Goal: Information Seeking & Learning: Learn about a topic

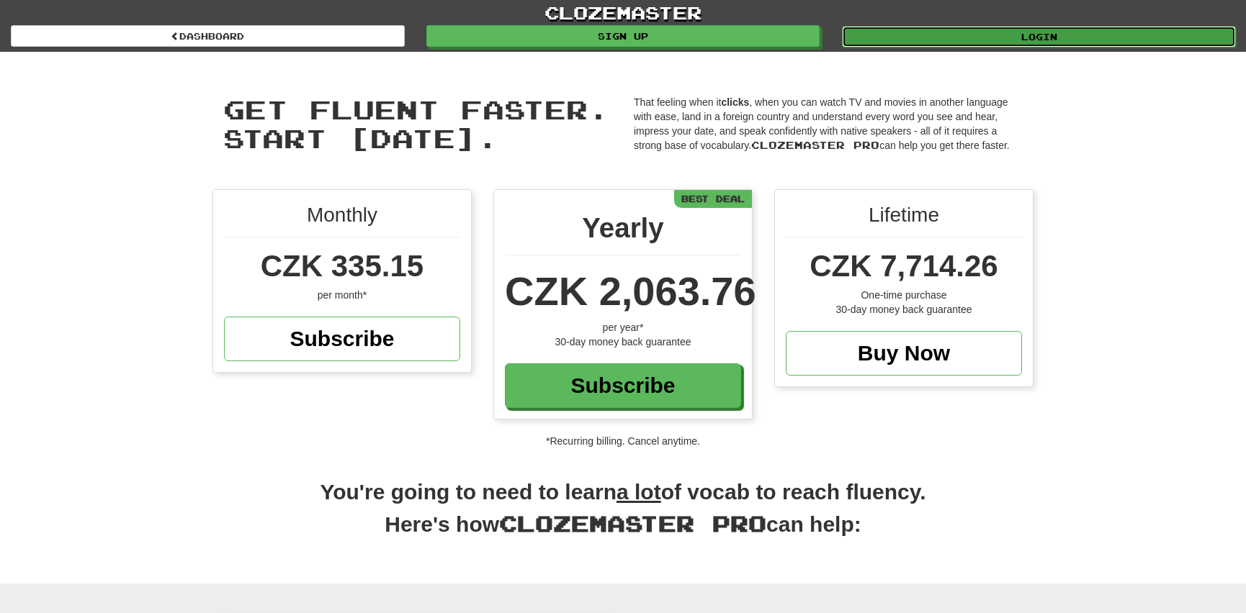
click at [1034, 34] on link "Login" at bounding box center [1039, 37] width 394 height 22
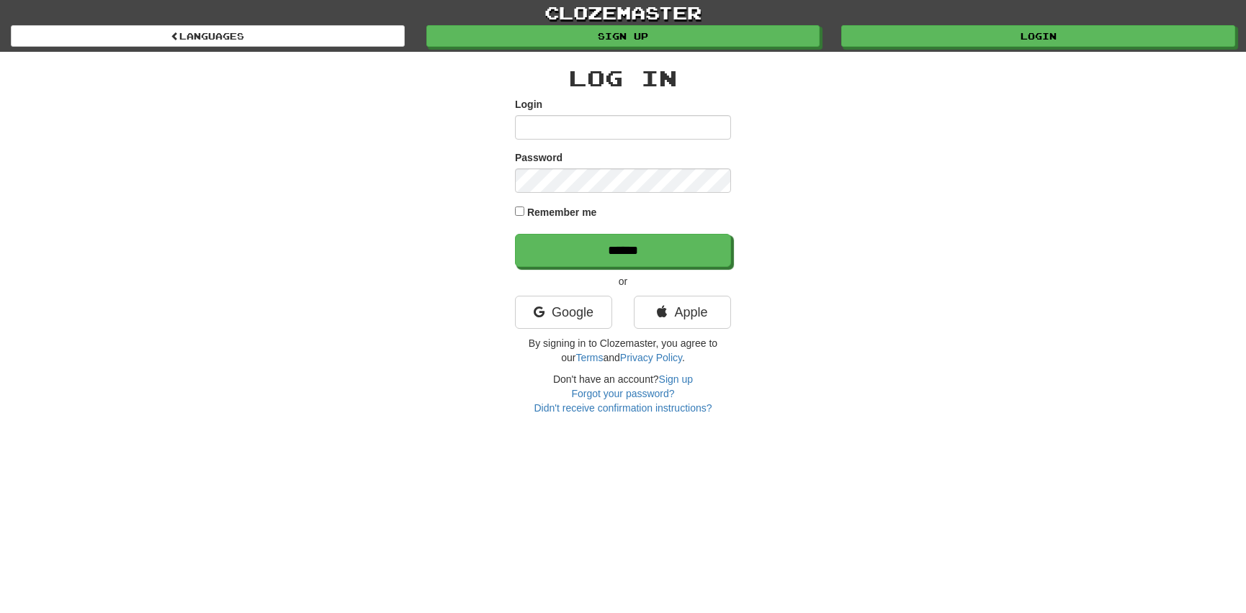
click at [545, 126] on input "Login" at bounding box center [623, 127] width 216 height 24
type input "**********"
click at [598, 244] on input "******" at bounding box center [624, 251] width 216 height 33
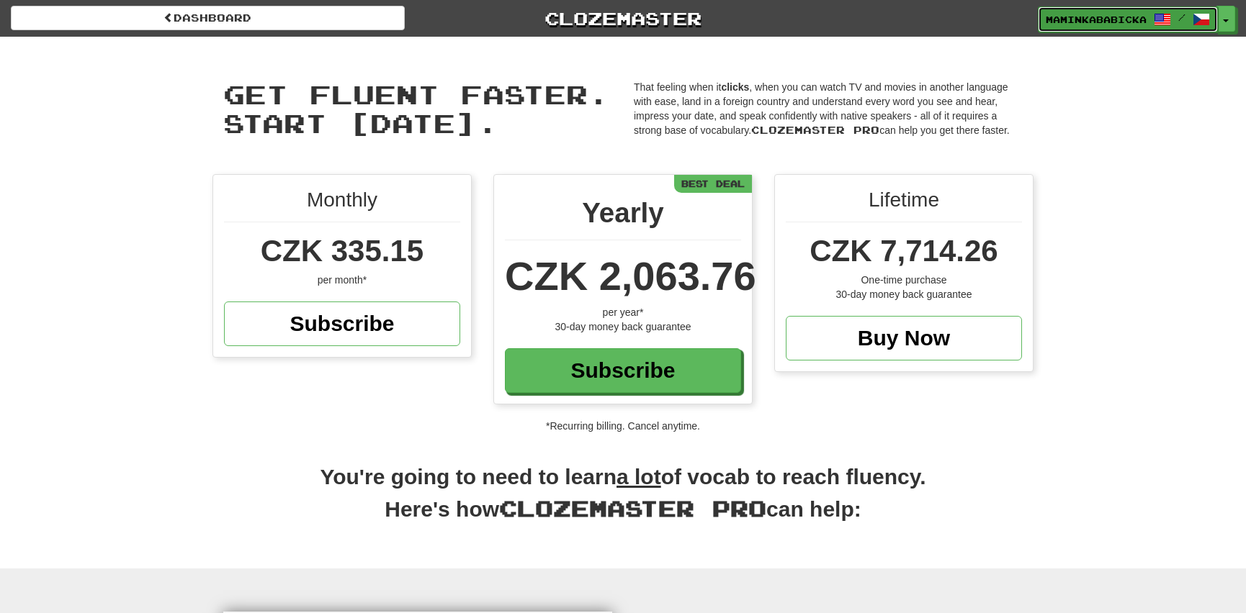
click at [1104, 8] on link "maminkababicka /" at bounding box center [1128, 19] width 180 height 26
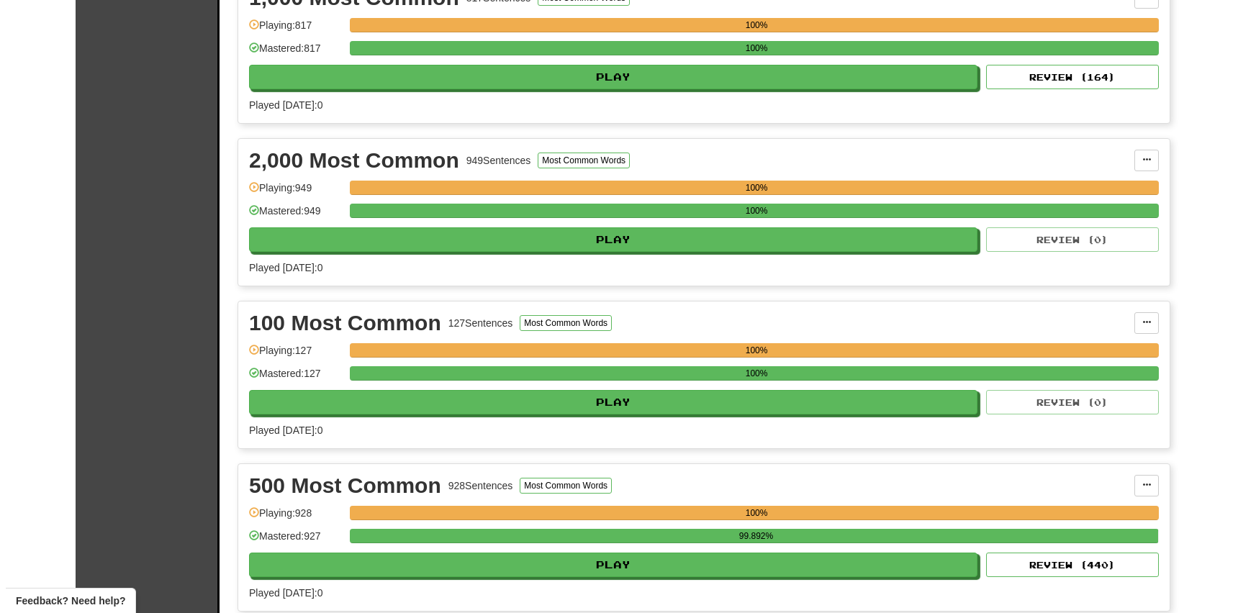
scroll to position [392, 0]
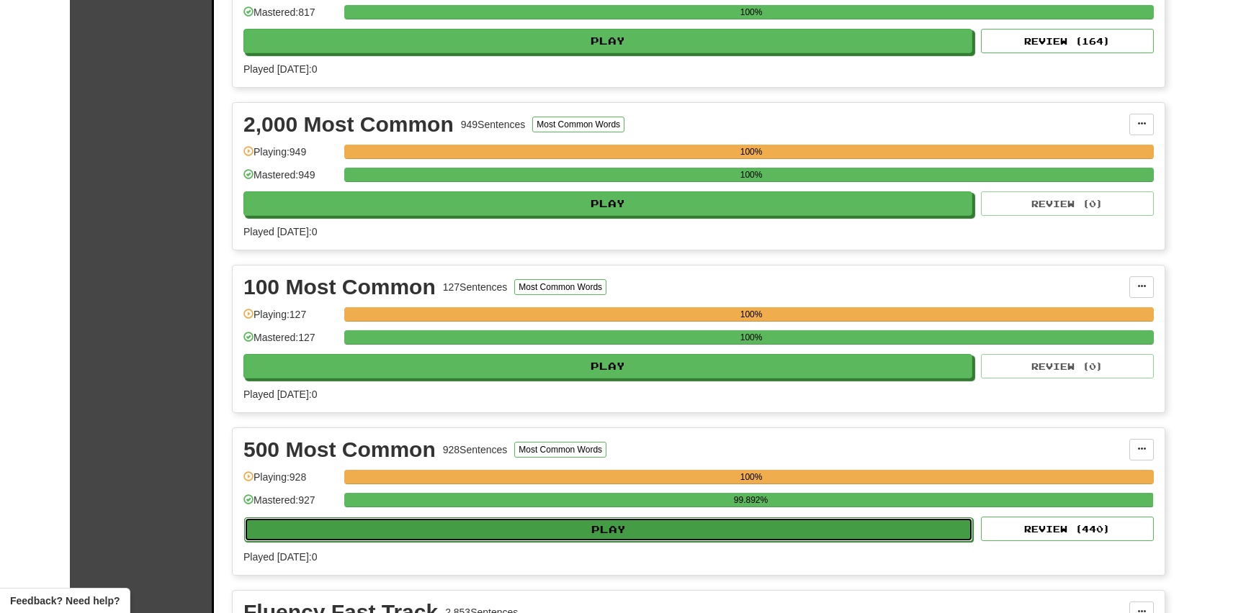
click at [590, 525] on button "Play" at bounding box center [608, 530] width 729 height 24
select select "**"
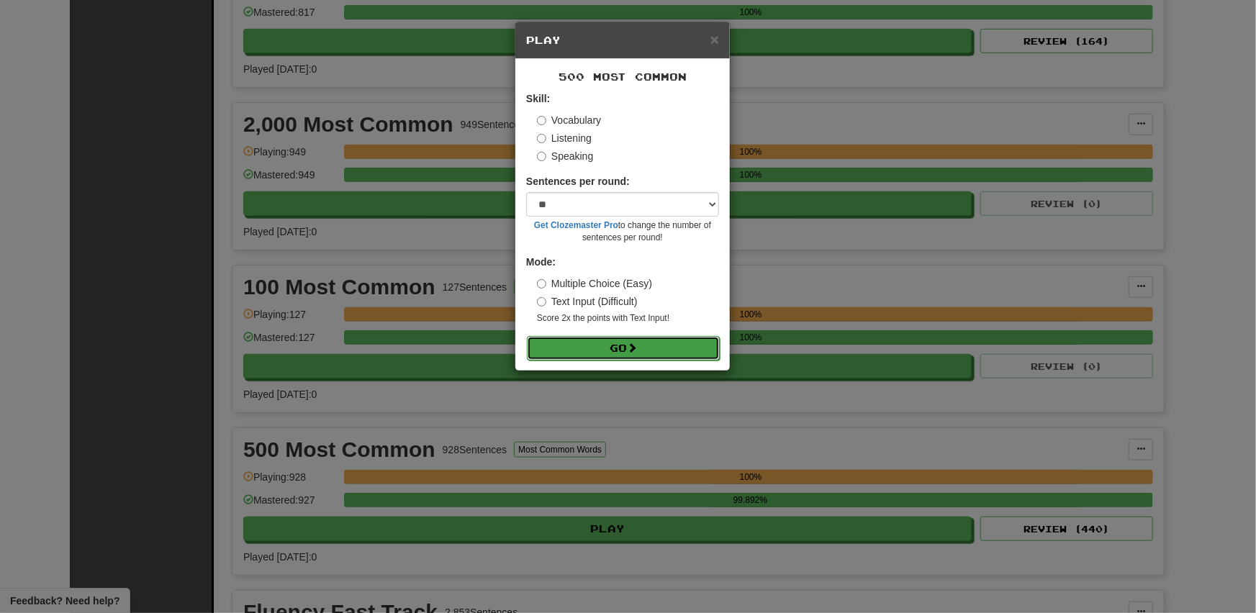
click at [578, 345] on button "Go" at bounding box center [623, 348] width 193 height 24
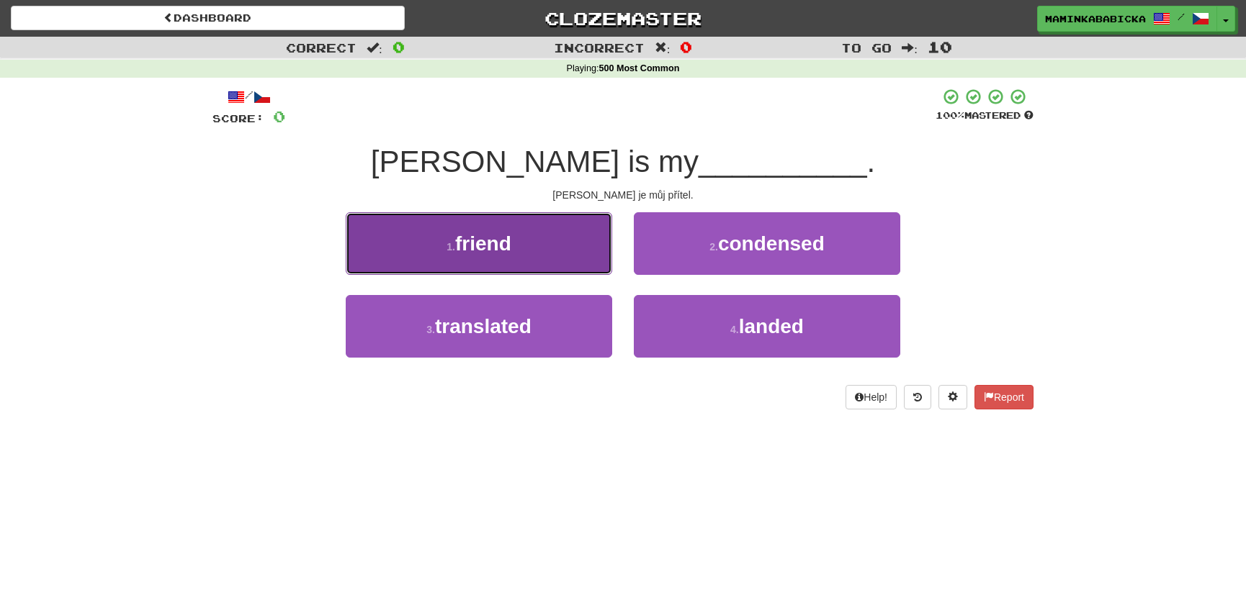
click at [482, 239] on span "friend" at bounding box center [483, 244] width 56 height 22
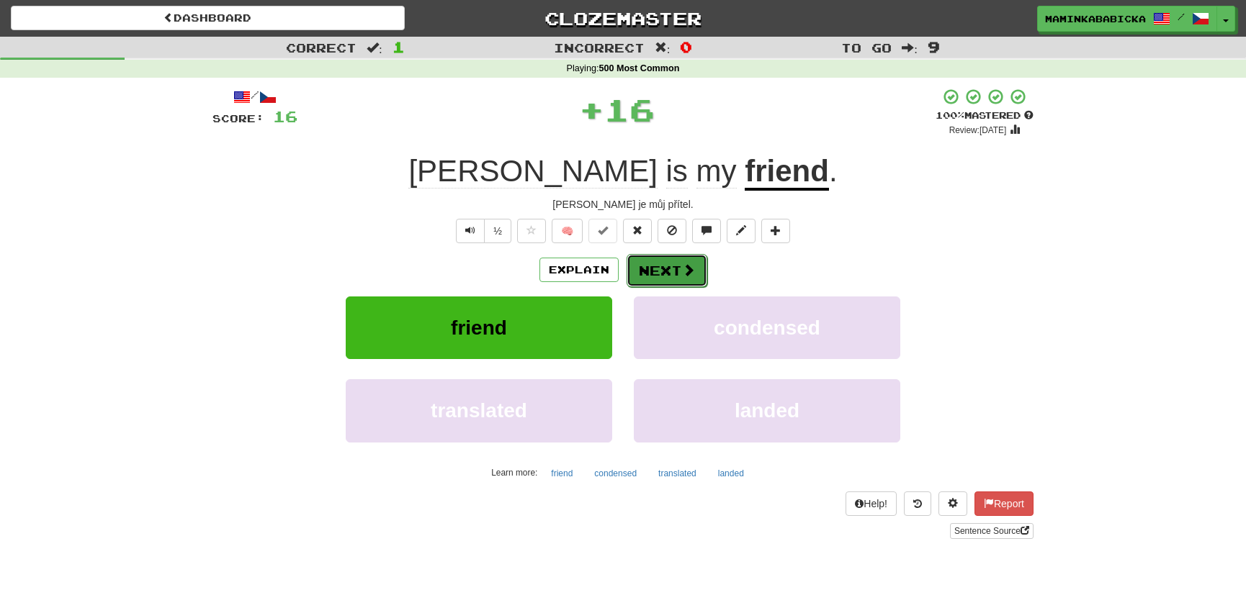
click at [659, 262] on button "Next" at bounding box center [666, 270] width 81 height 33
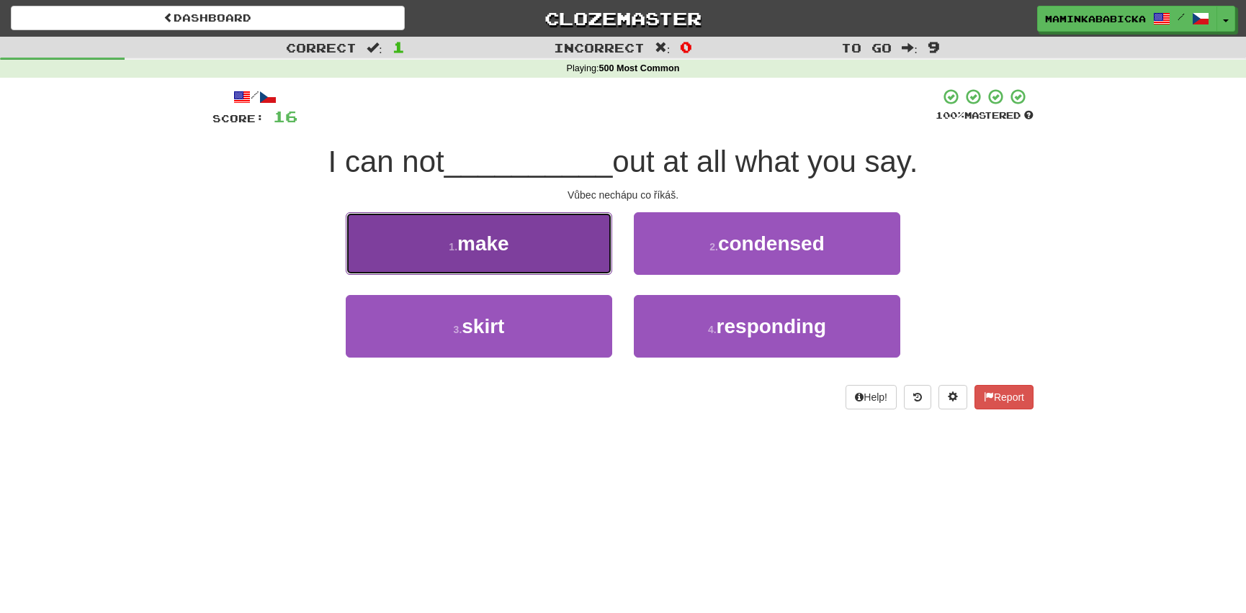
click at [516, 243] on button "1 . make" at bounding box center [479, 243] width 266 height 63
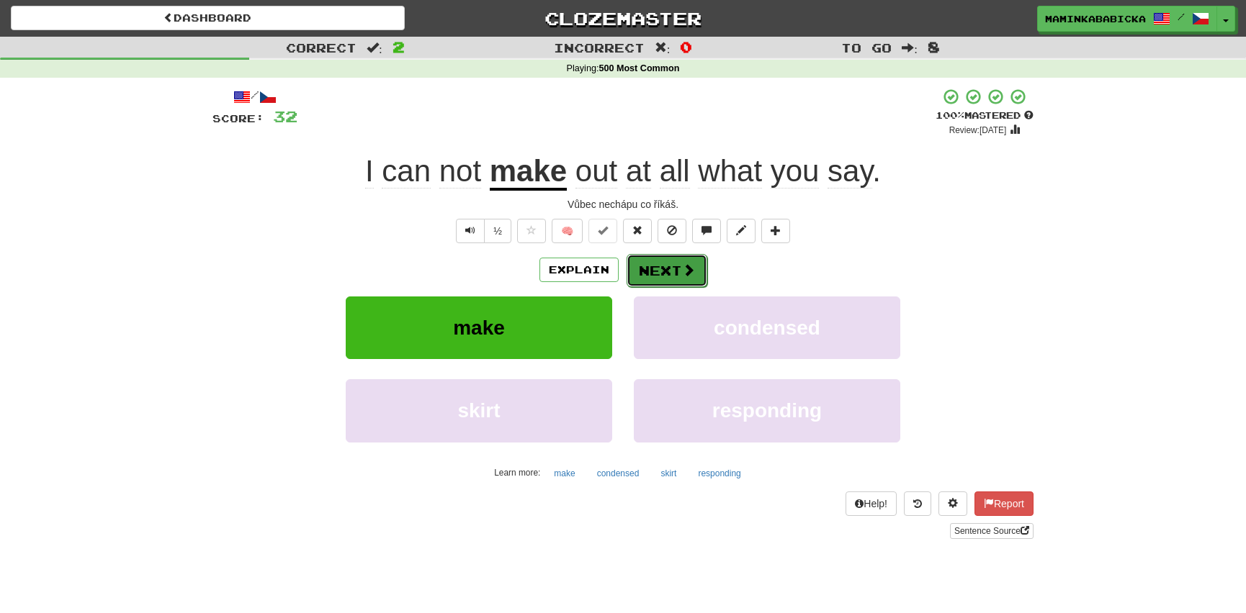
click at [662, 265] on button "Next" at bounding box center [666, 270] width 81 height 33
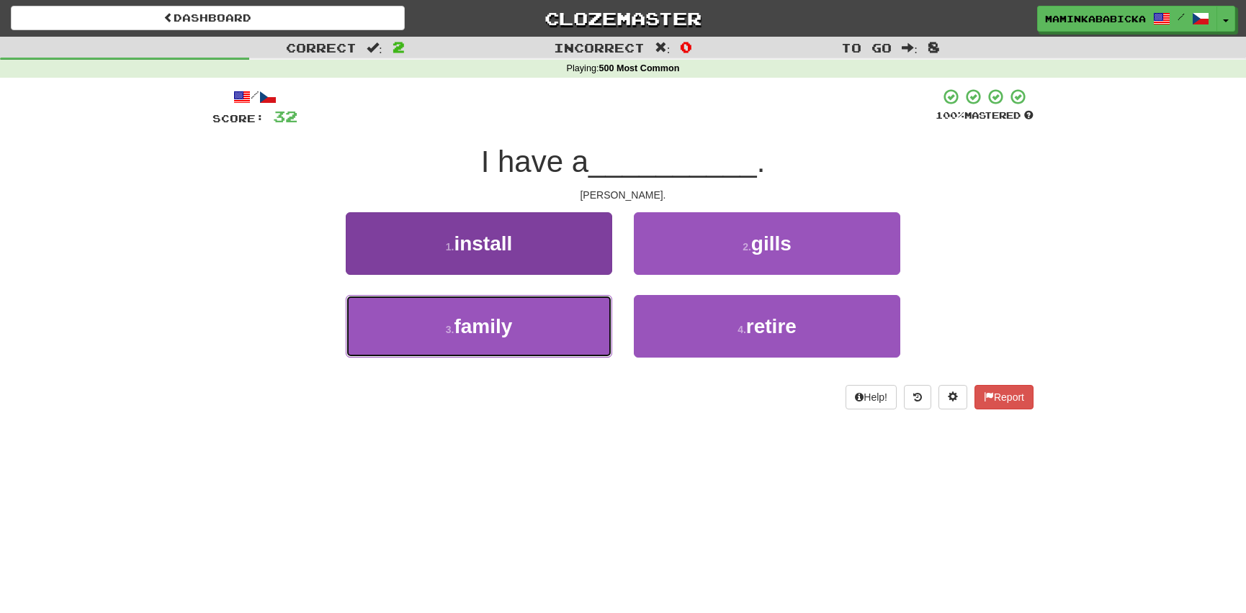
drag, startPoint x: 476, startPoint y: 327, endPoint x: 491, endPoint y: 325, distance: 15.3
click at [487, 325] on span "family" at bounding box center [483, 326] width 58 height 22
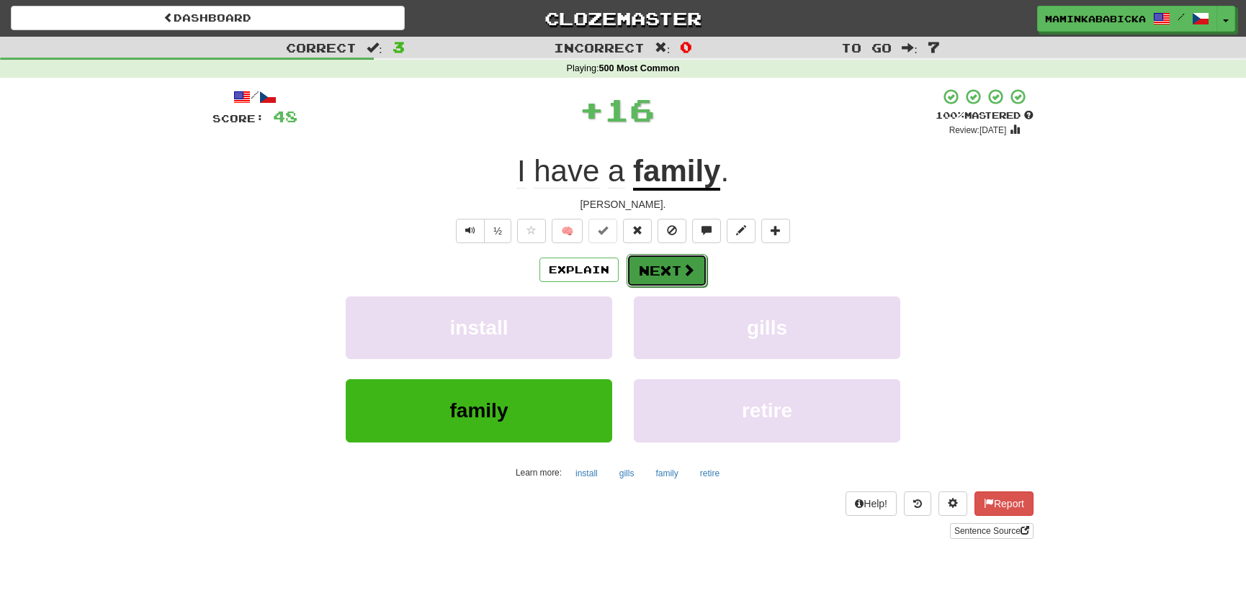
click at [678, 266] on button "Next" at bounding box center [666, 270] width 81 height 33
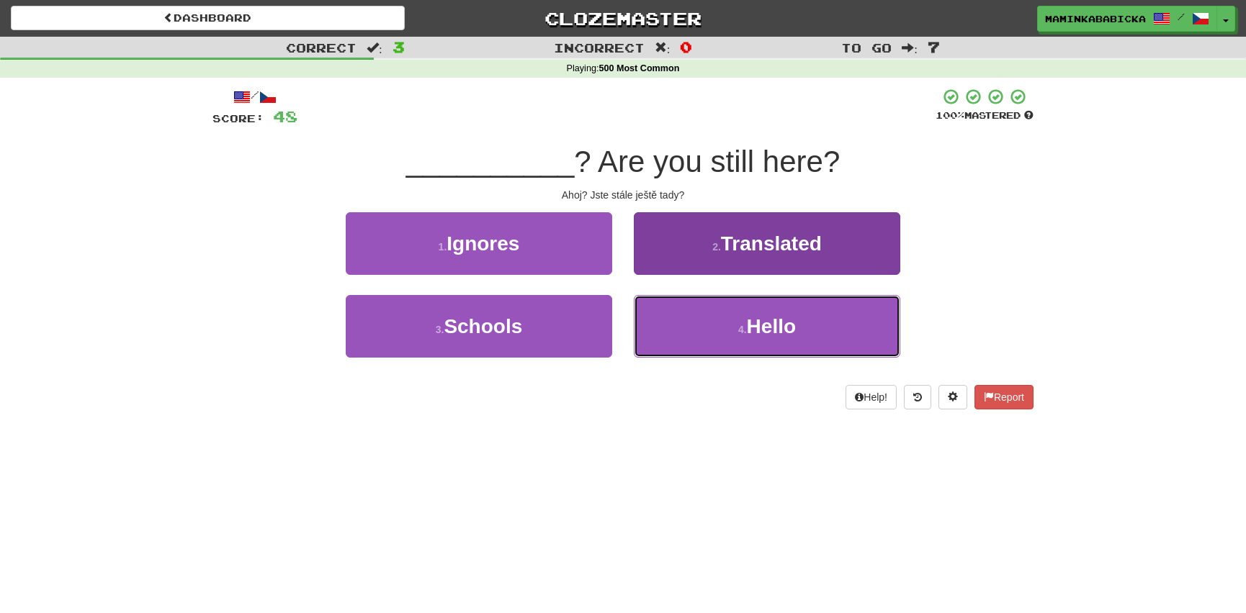
drag, startPoint x: 763, startPoint y: 325, endPoint x: 771, endPoint y: 320, distance: 9.4
click at [763, 324] on span "Hello" at bounding box center [771, 326] width 49 height 22
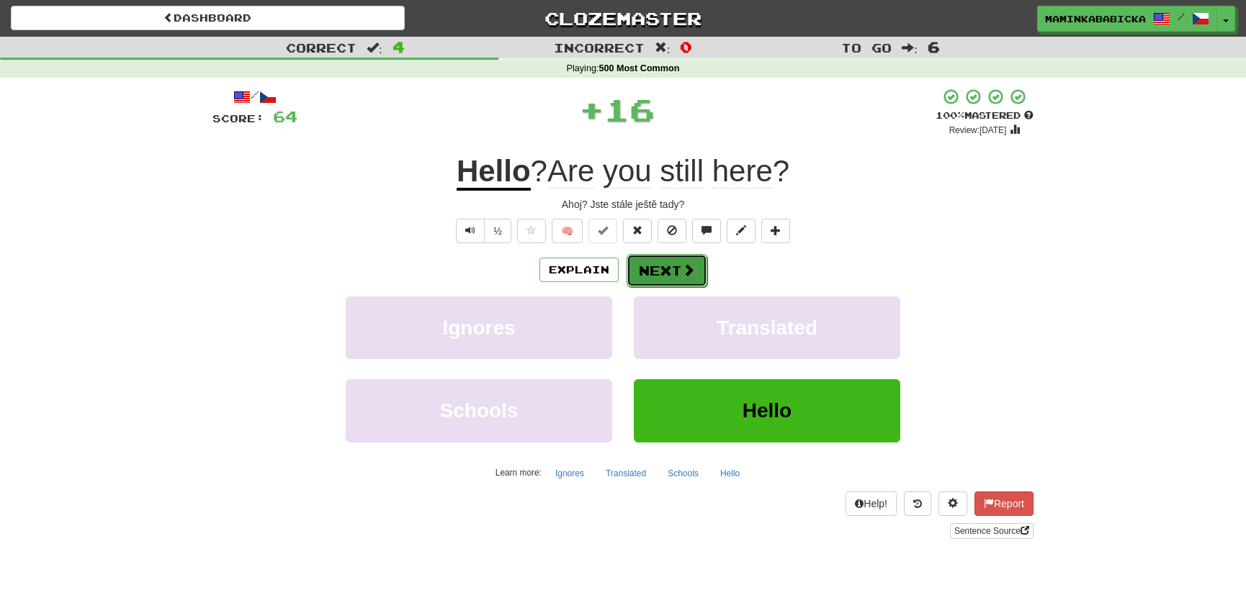
click at [662, 262] on button "Next" at bounding box center [666, 270] width 81 height 33
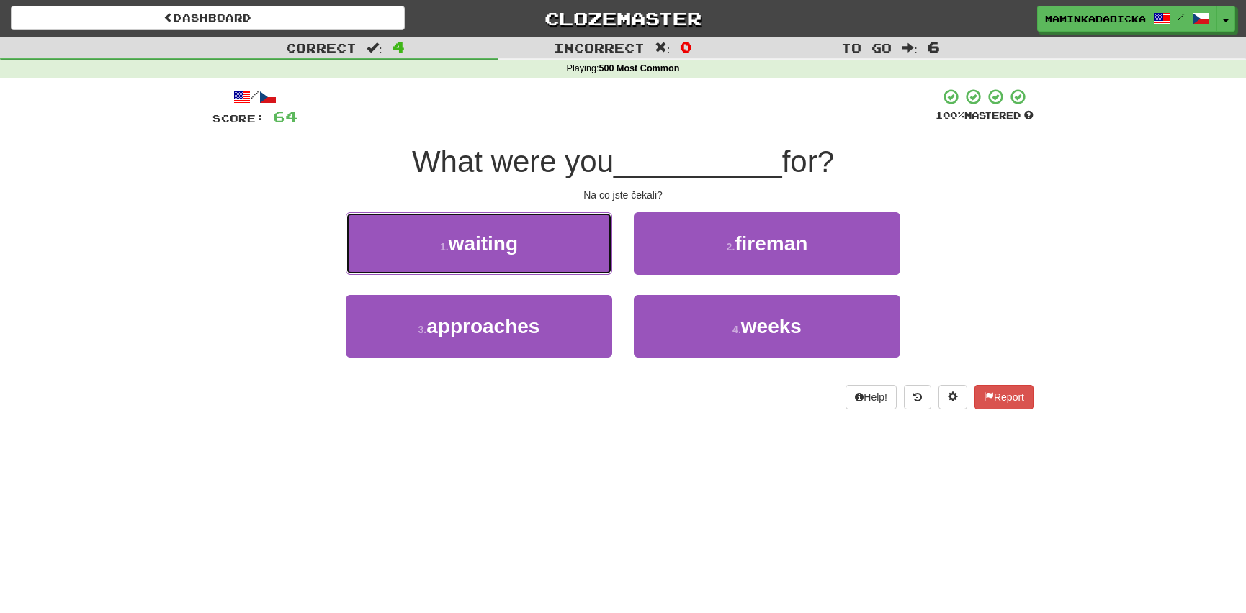
click at [510, 247] on span "waiting" at bounding box center [483, 244] width 69 height 22
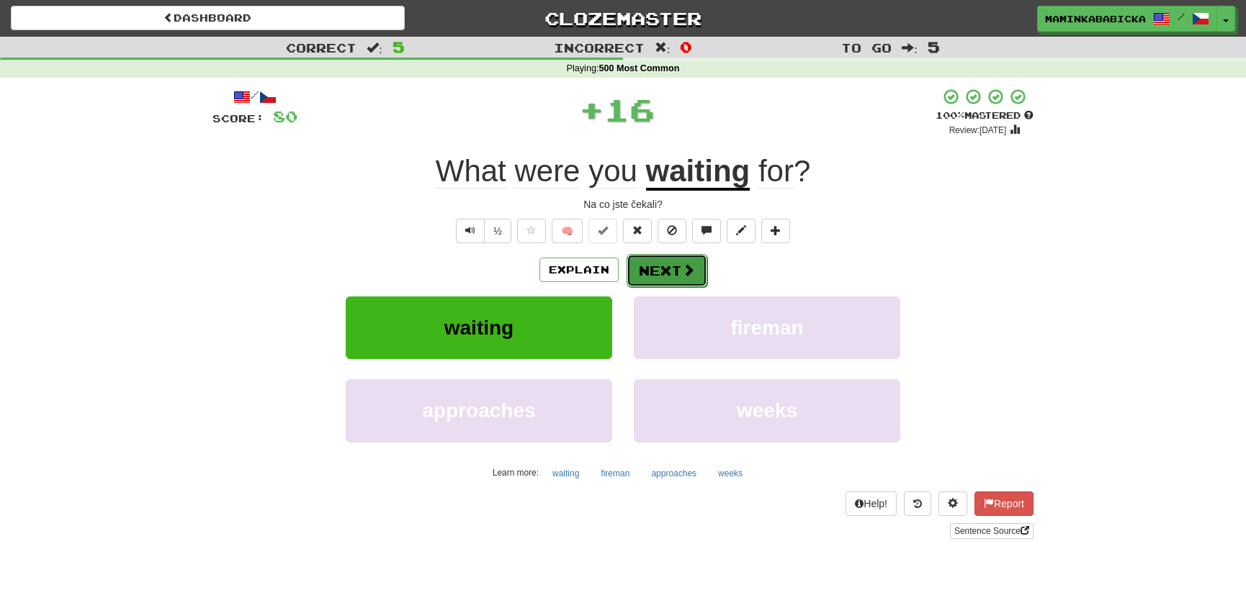
click at [678, 265] on button "Next" at bounding box center [666, 270] width 81 height 33
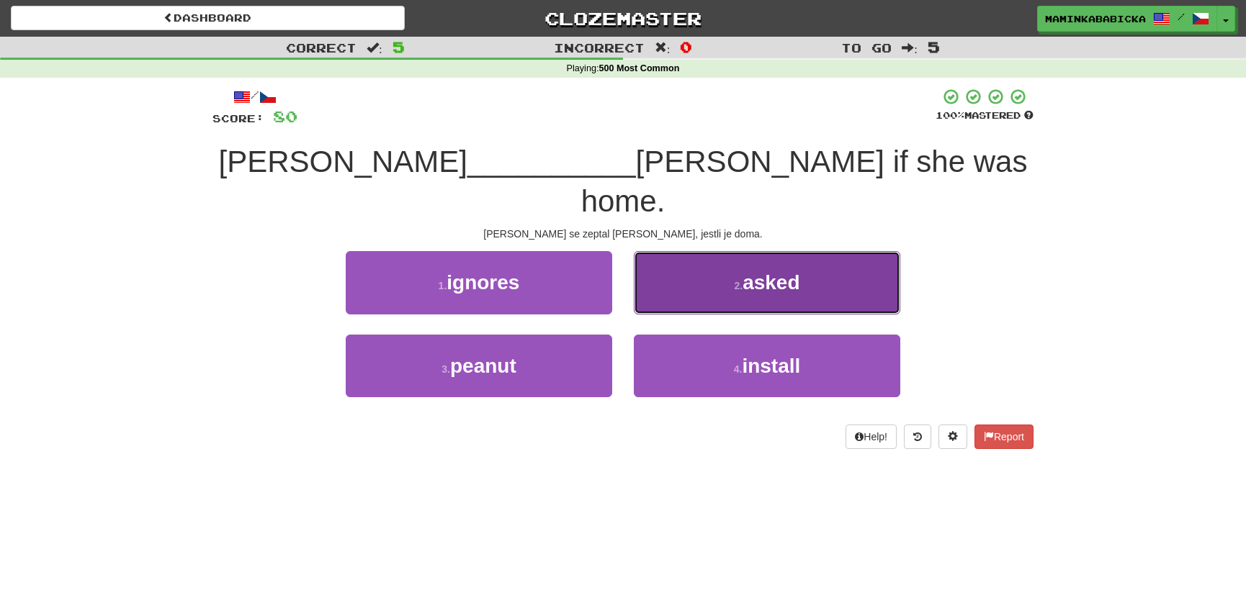
click at [769, 271] on span "asked" at bounding box center [770, 282] width 57 height 22
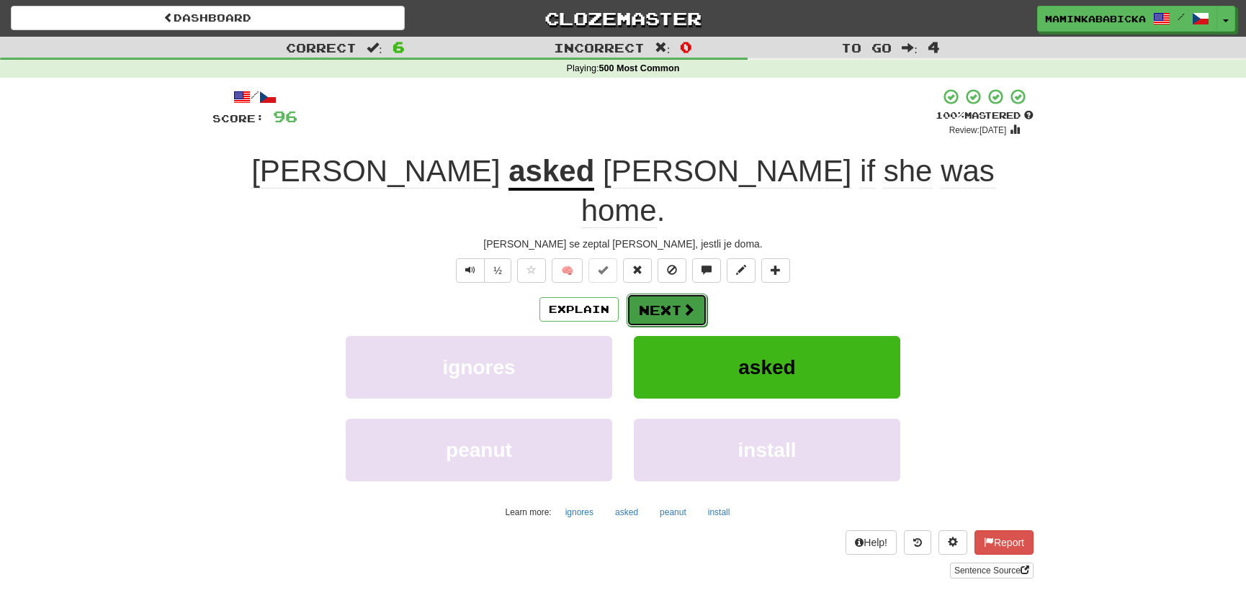
click at [677, 294] on button "Next" at bounding box center [666, 310] width 81 height 33
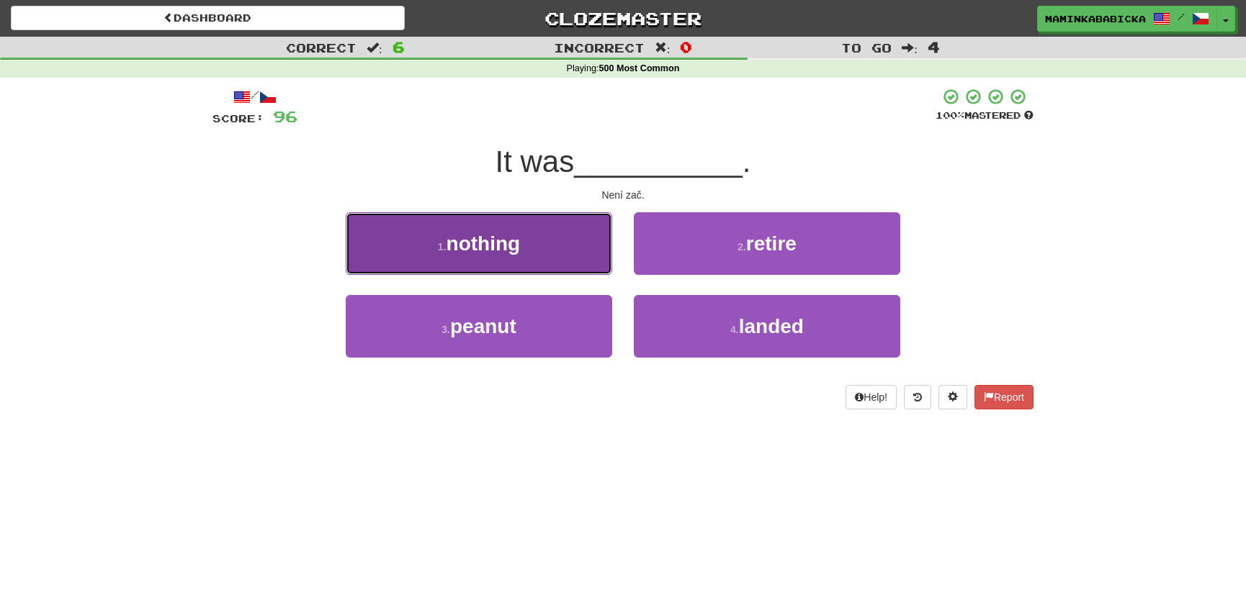
click at [510, 243] on span "nothing" at bounding box center [483, 244] width 74 height 22
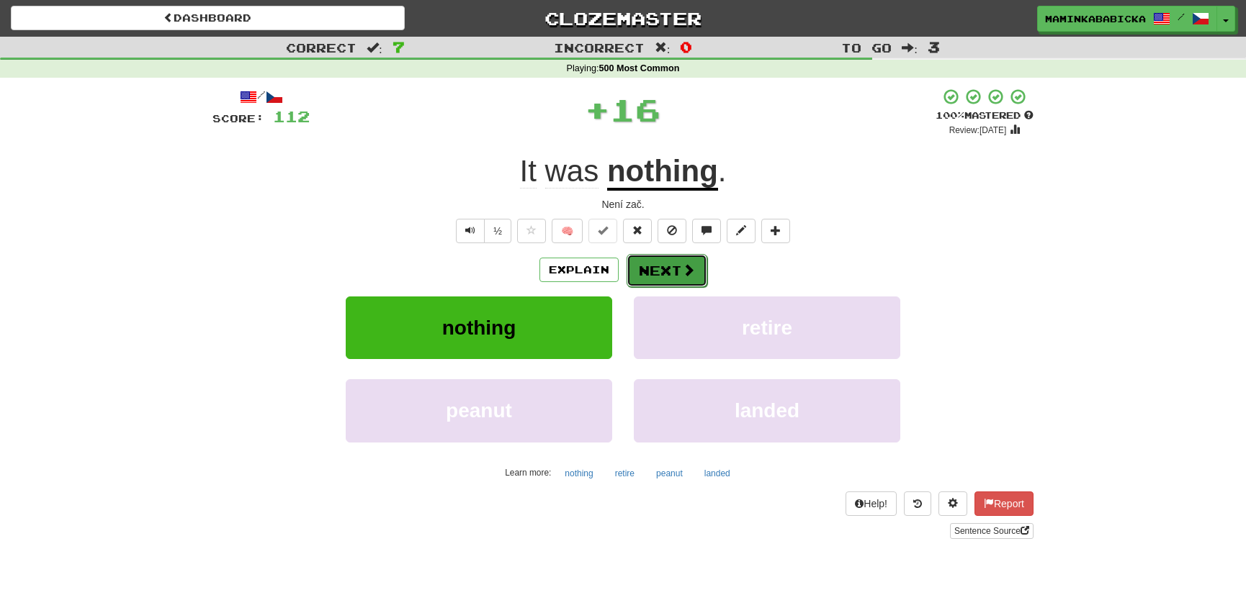
click at [676, 266] on button "Next" at bounding box center [666, 270] width 81 height 33
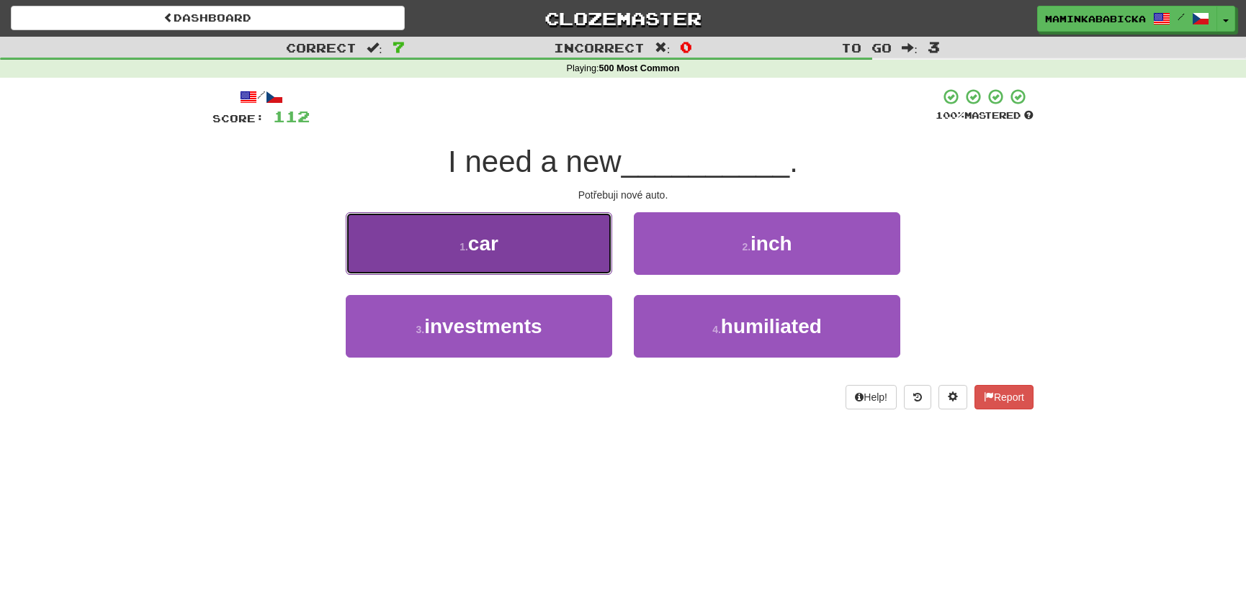
click at [522, 247] on button "1 . car" at bounding box center [479, 243] width 266 height 63
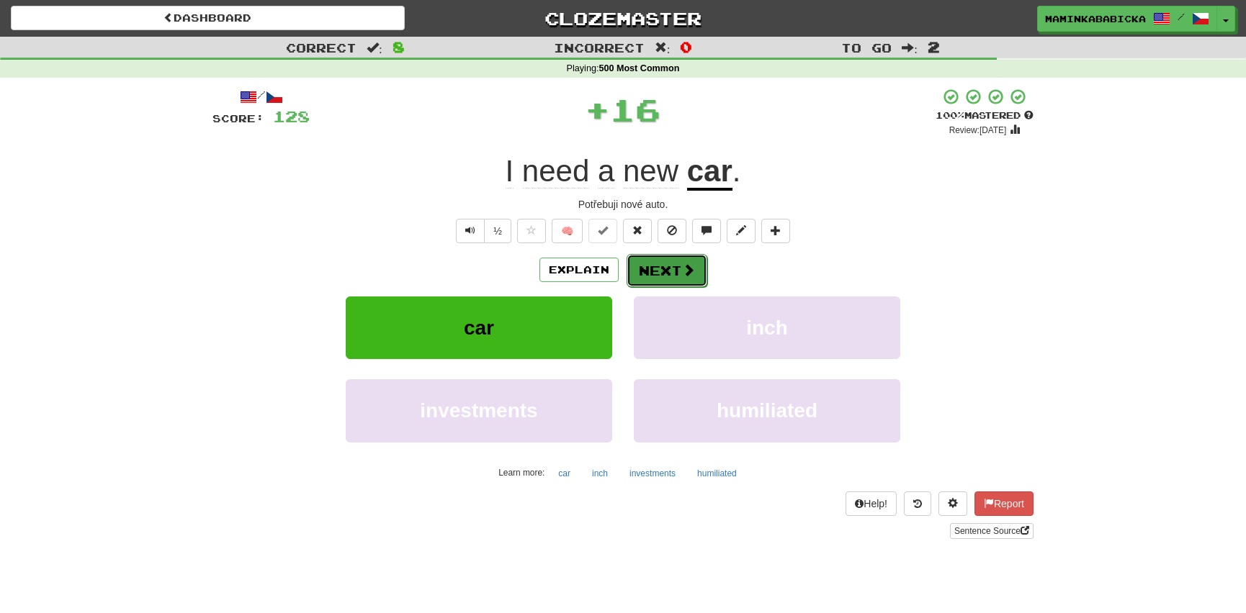
click at [668, 262] on button "Next" at bounding box center [666, 270] width 81 height 33
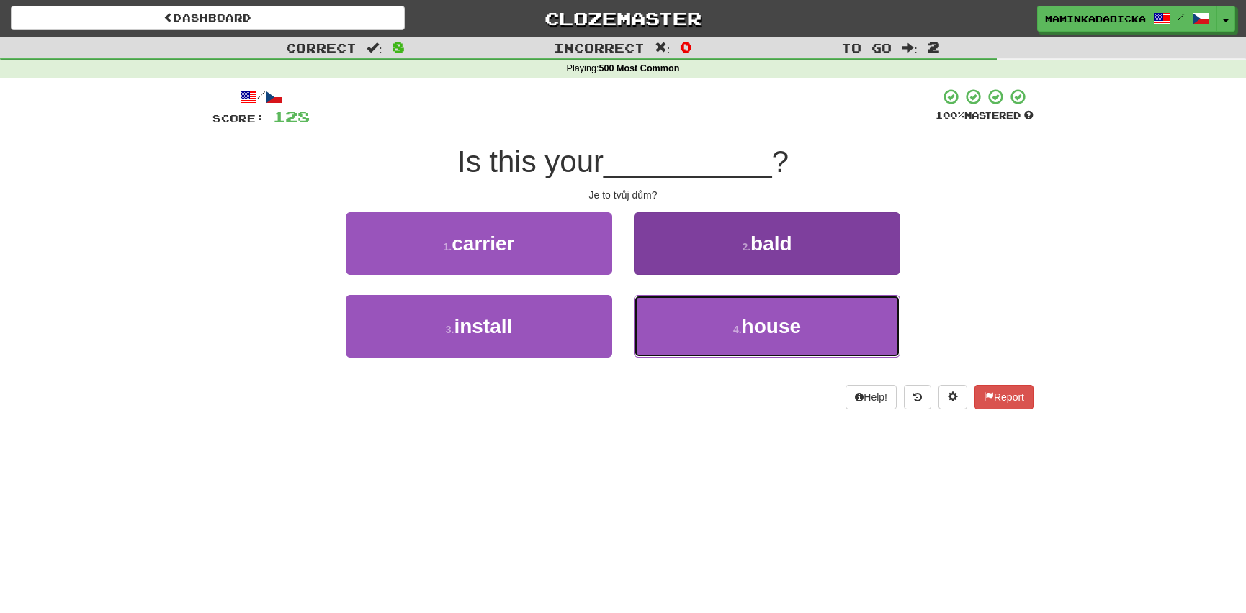
click at [757, 323] on span "house" at bounding box center [771, 326] width 59 height 22
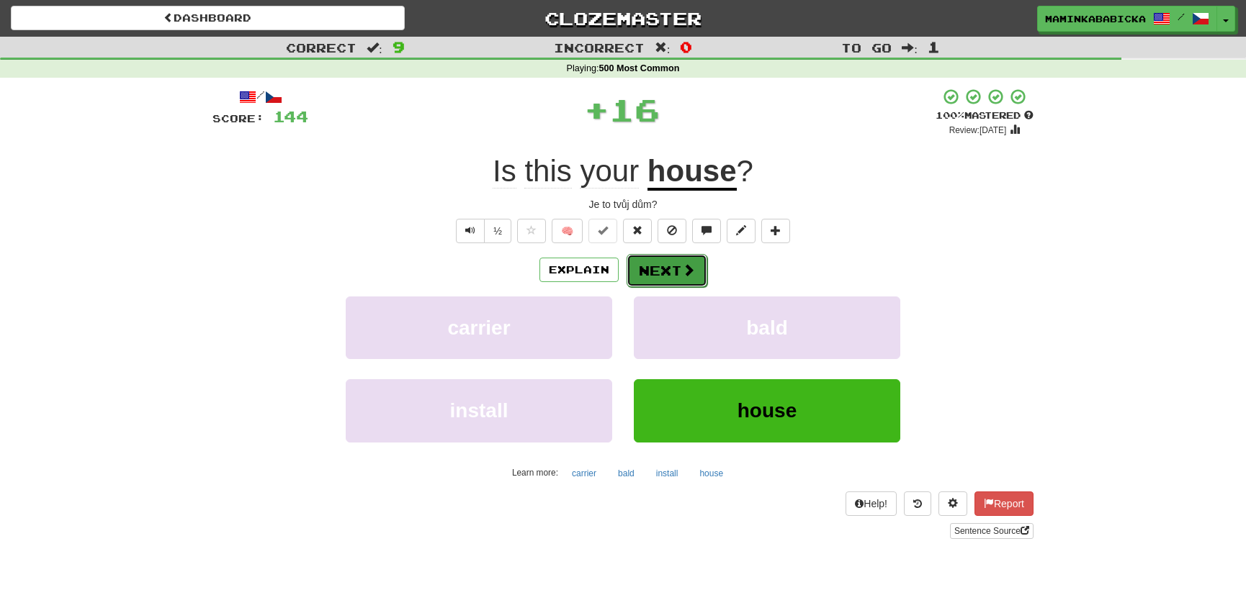
click at [667, 264] on button "Next" at bounding box center [666, 270] width 81 height 33
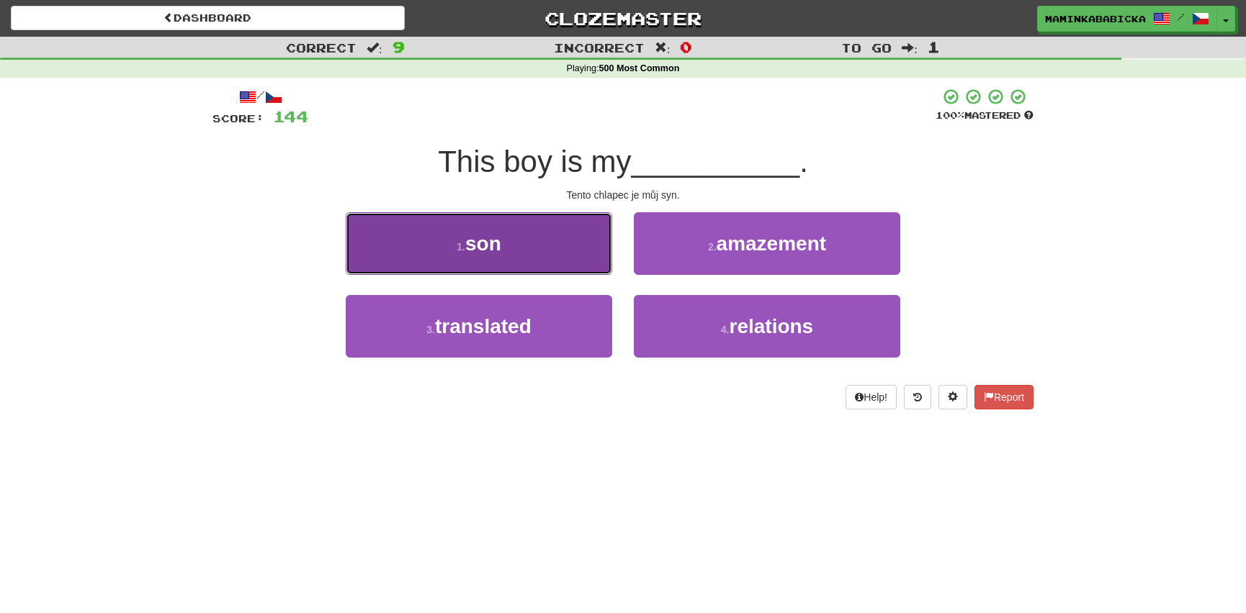
click at [534, 245] on button "1 . son" at bounding box center [479, 243] width 266 height 63
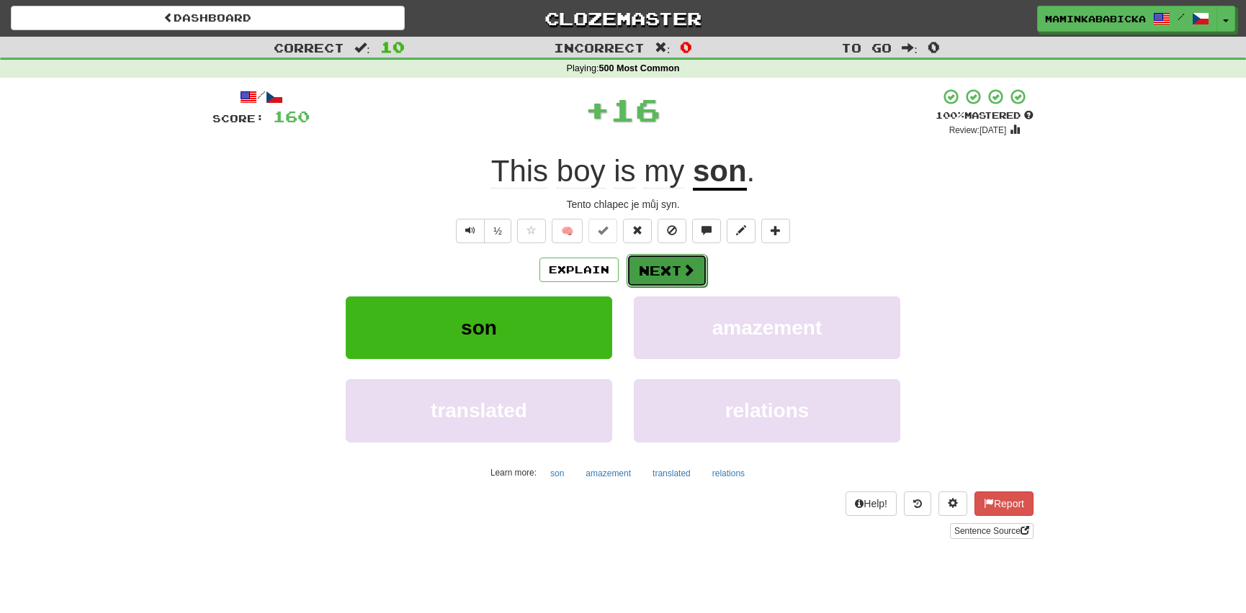
click at [682, 264] on span at bounding box center [688, 270] width 13 height 13
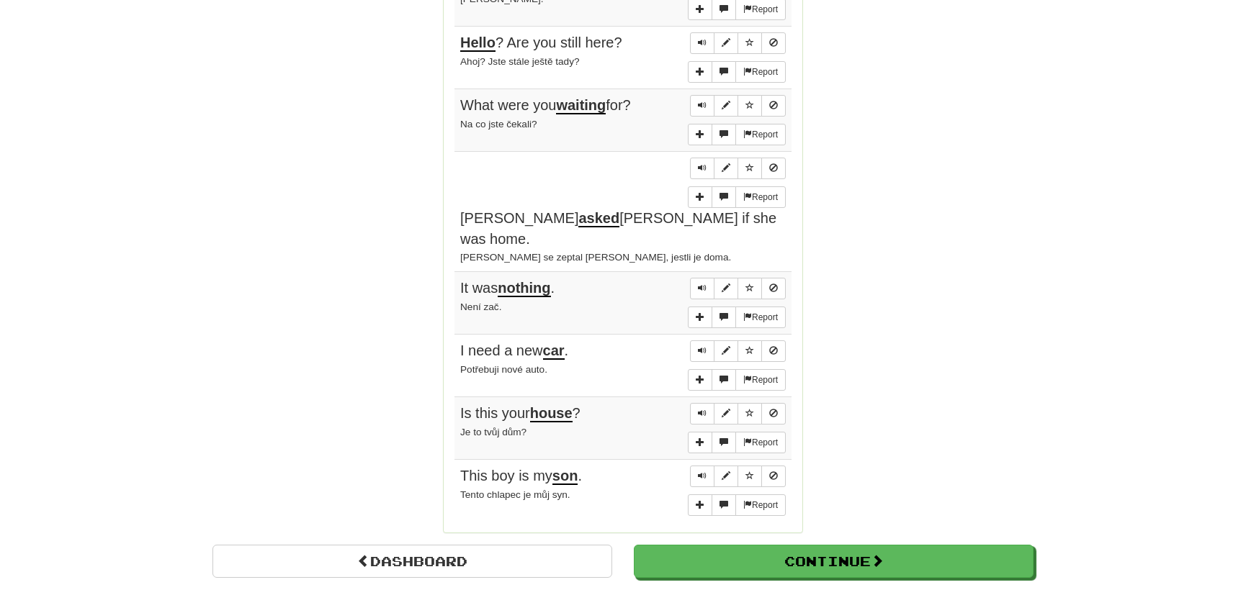
scroll to position [1047, 0]
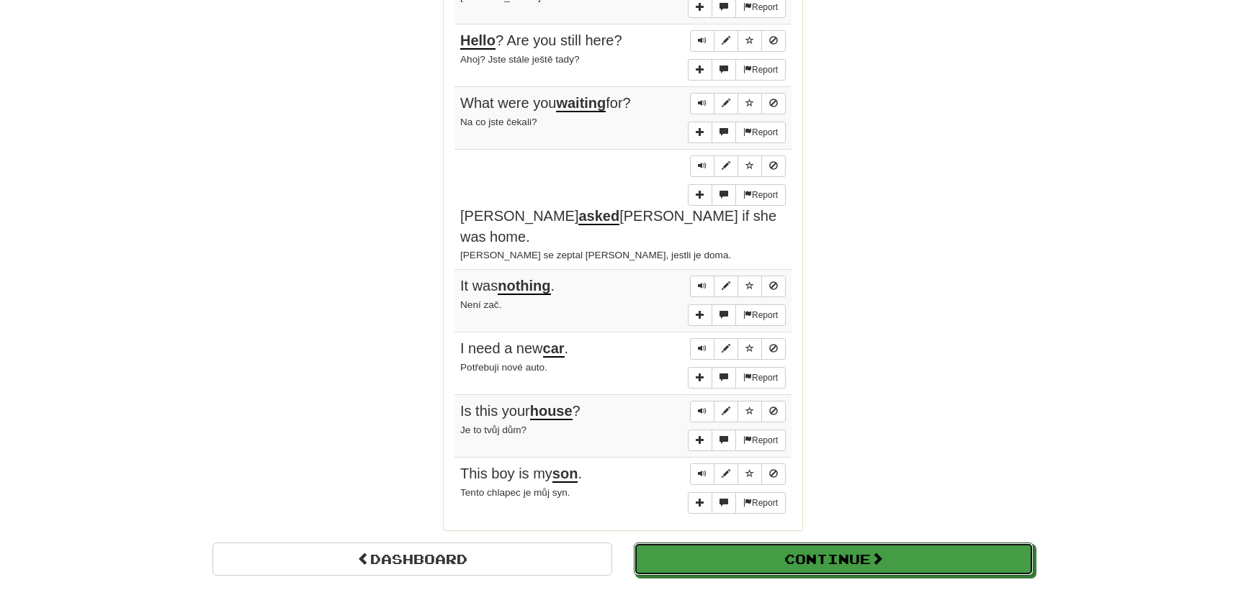
click at [744, 543] on button "Continue" at bounding box center [834, 559] width 400 height 33
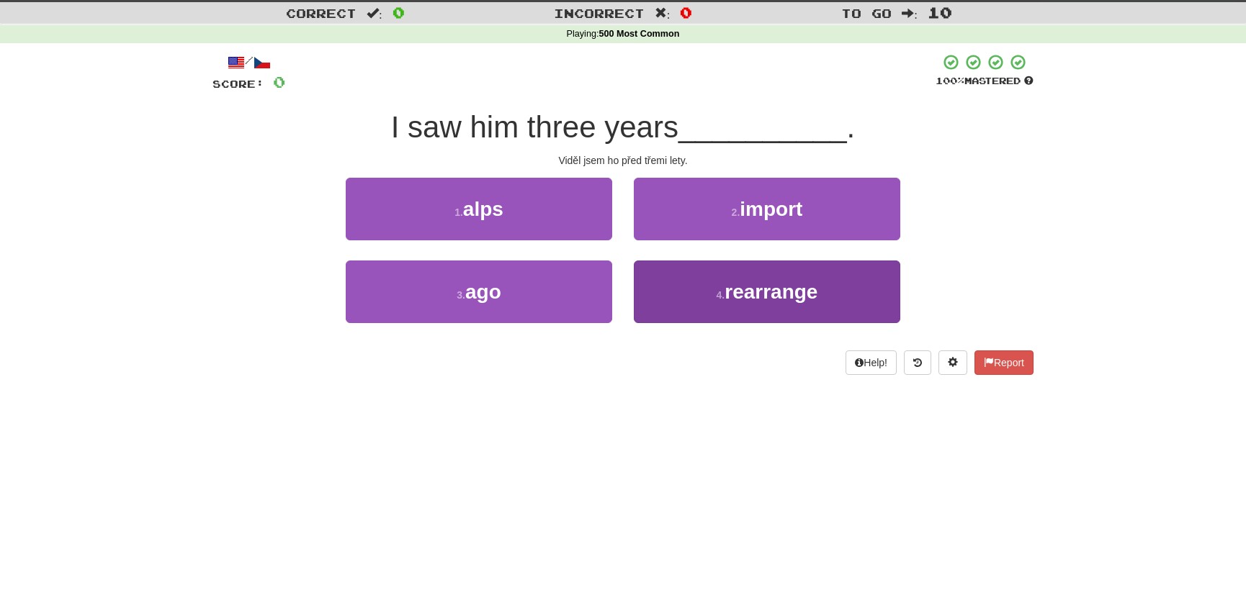
scroll to position [0, 0]
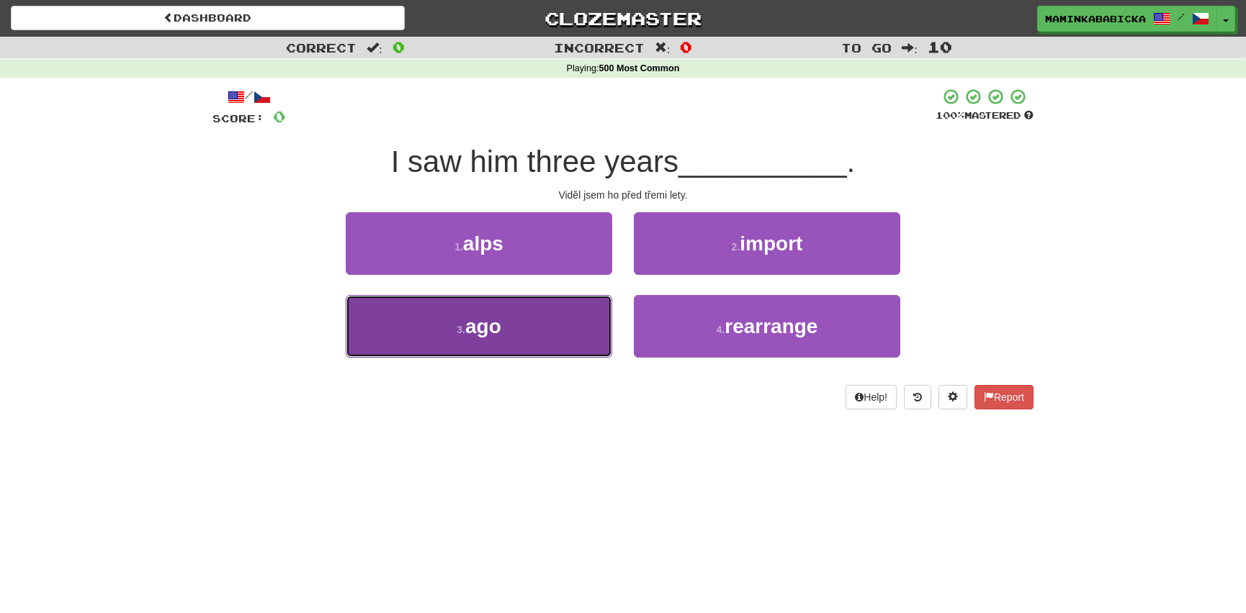
click at [514, 325] on button "3 . ago" at bounding box center [479, 326] width 266 height 63
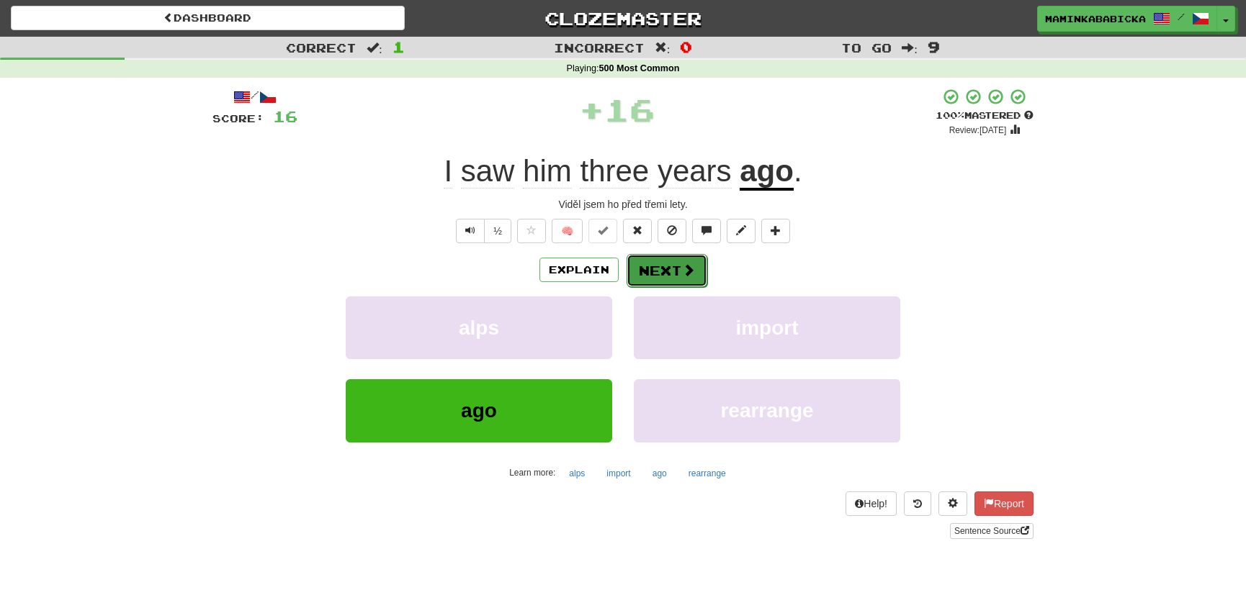
click at [654, 259] on button "Next" at bounding box center [666, 270] width 81 height 33
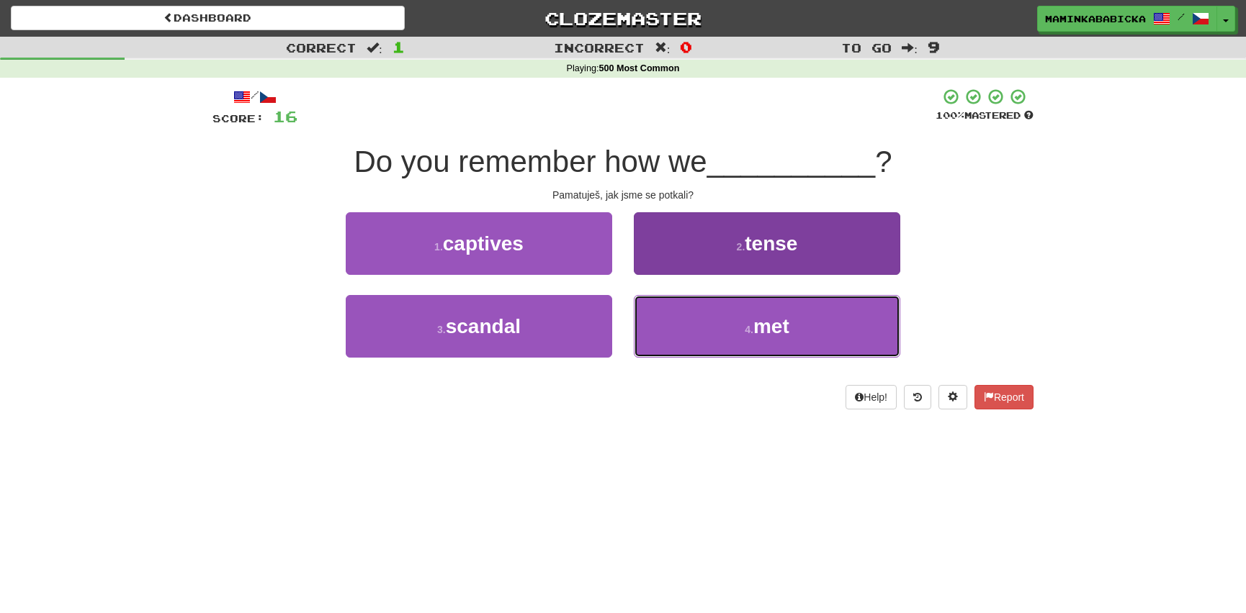
click at [799, 324] on button "4 . met" at bounding box center [767, 326] width 266 height 63
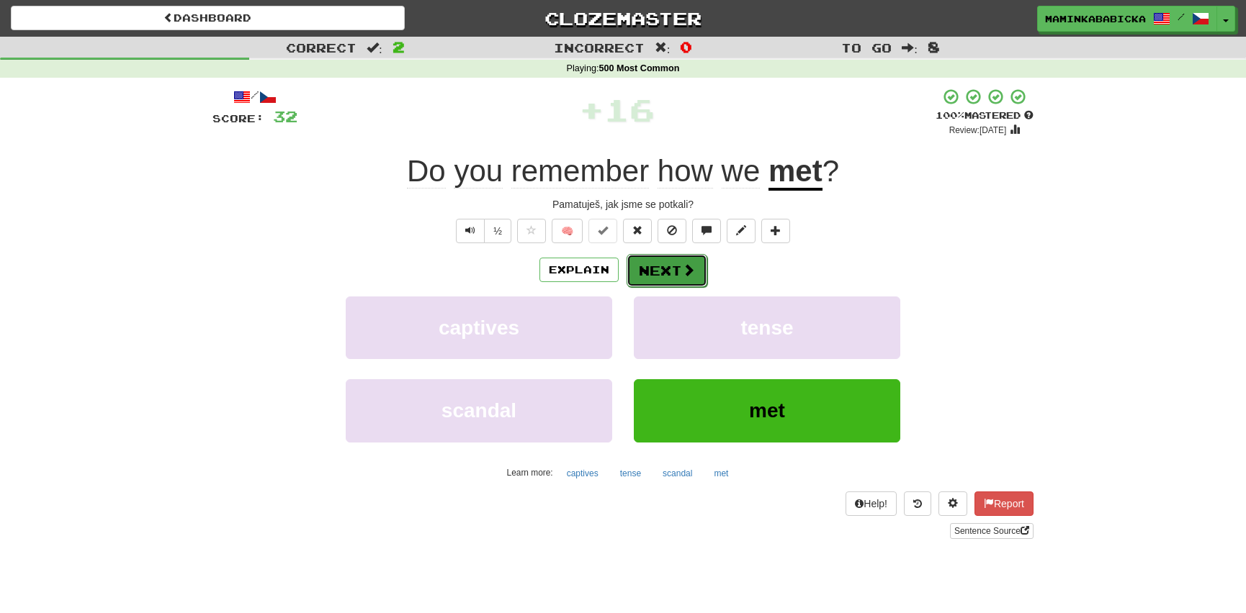
click at [668, 266] on button "Next" at bounding box center [666, 270] width 81 height 33
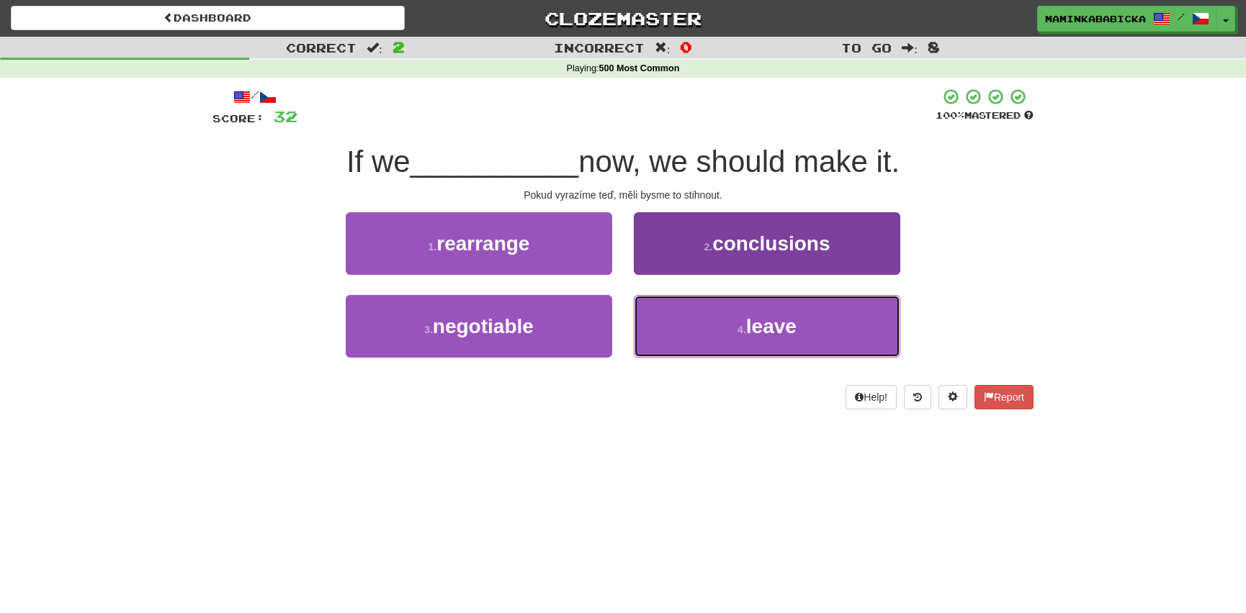
drag, startPoint x: 793, startPoint y: 327, endPoint x: 793, endPoint y: 315, distance: 12.2
click at [793, 326] on span "leave" at bounding box center [771, 326] width 50 height 22
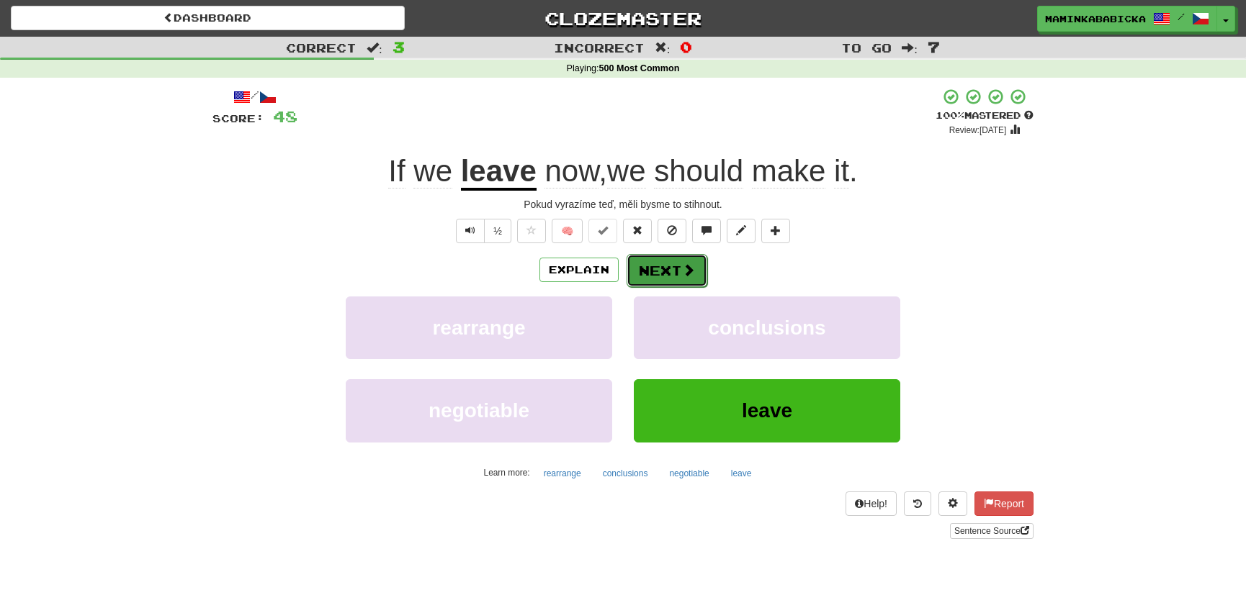
click at [670, 266] on button "Next" at bounding box center [666, 270] width 81 height 33
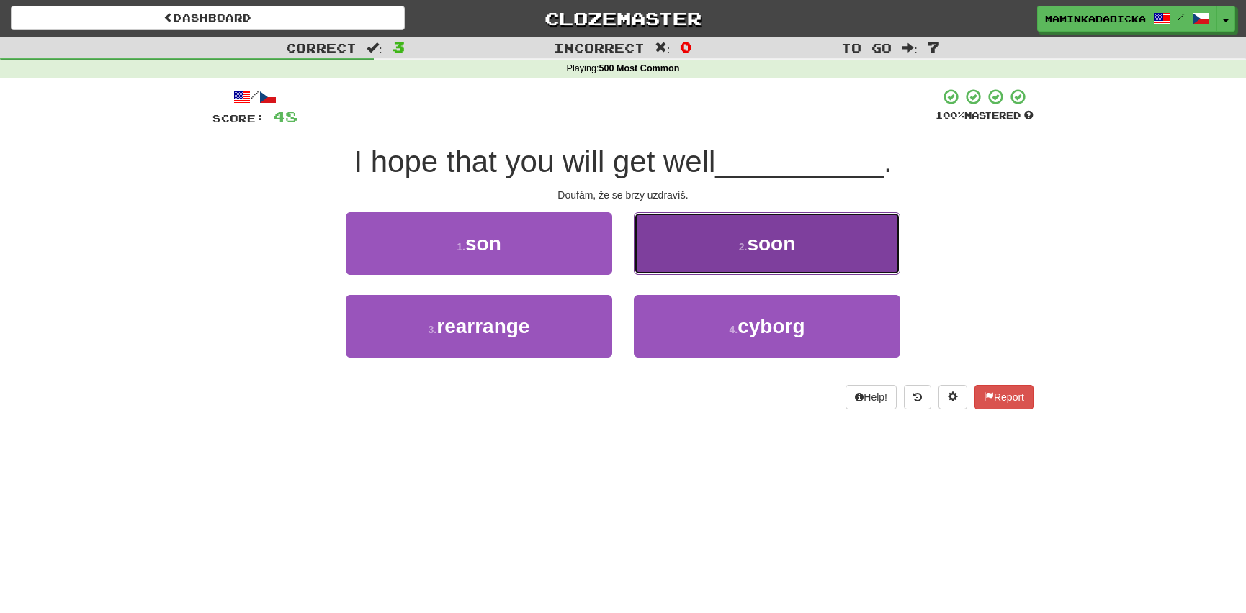
click at [765, 242] on span "soon" at bounding box center [771, 244] width 48 height 22
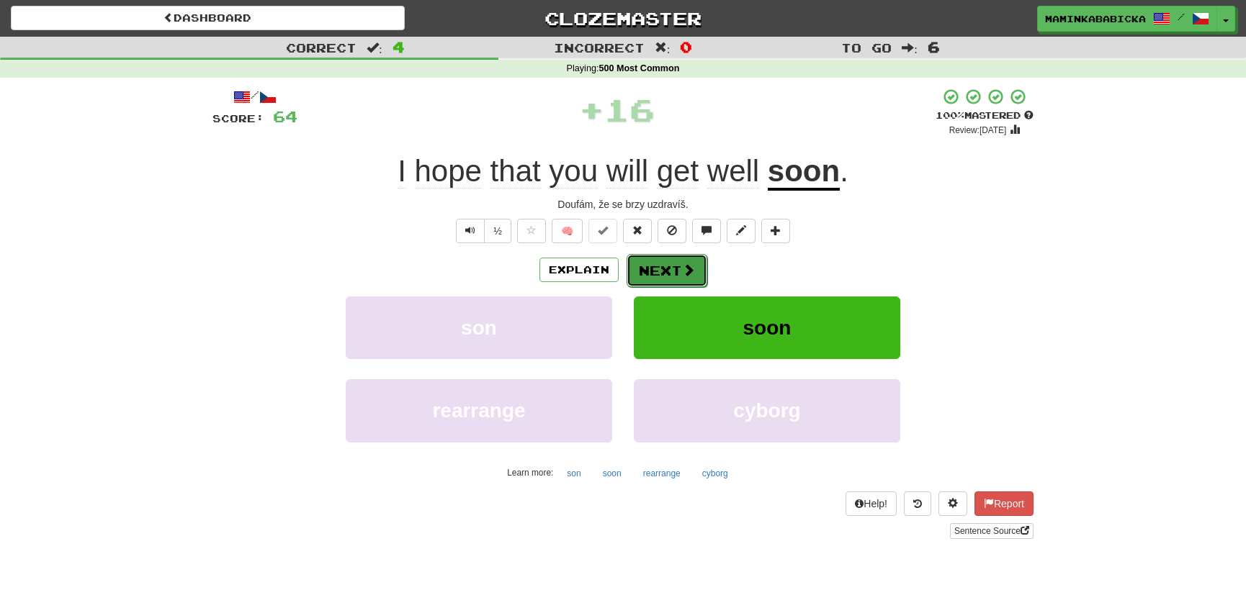
click at [666, 266] on button "Next" at bounding box center [666, 270] width 81 height 33
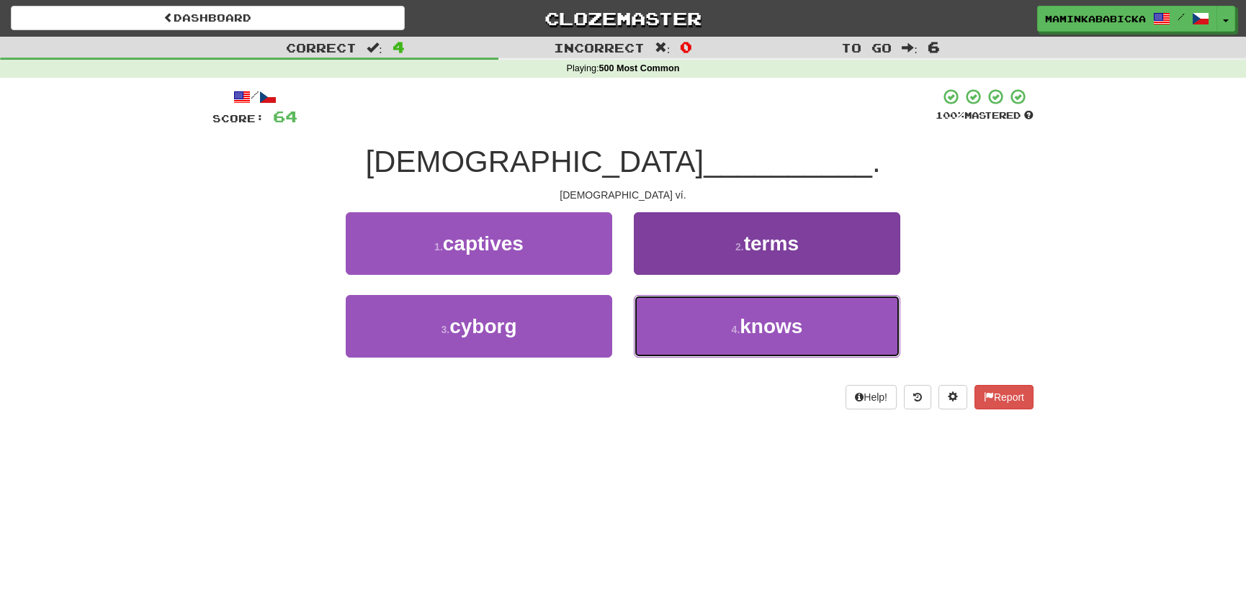
drag, startPoint x: 766, startPoint y: 323, endPoint x: 770, endPoint y: 302, distance: 21.2
click at [767, 322] on span "knows" at bounding box center [770, 326] width 63 height 22
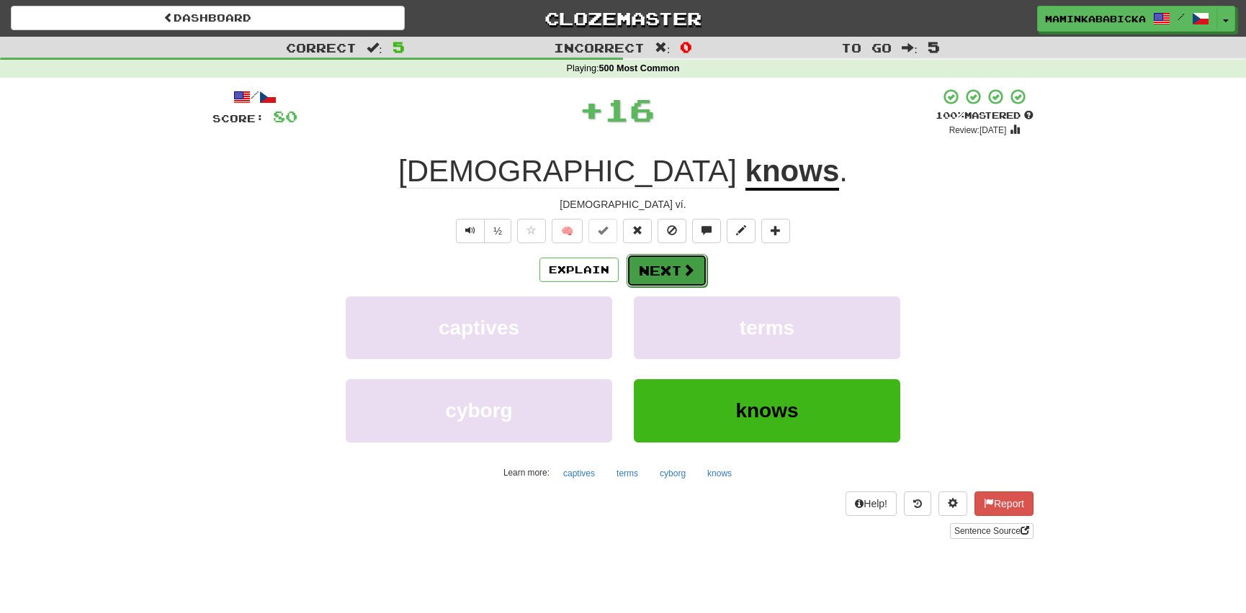
click at [663, 266] on button "Next" at bounding box center [666, 270] width 81 height 33
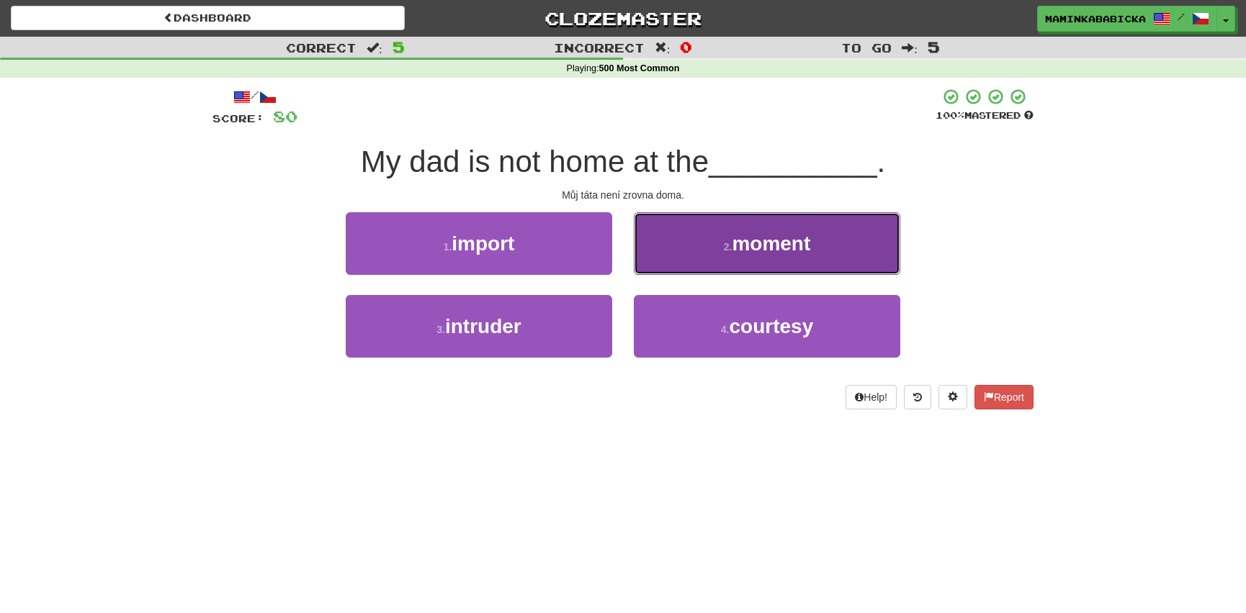
click at [759, 238] on span "moment" at bounding box center [771, 244] width 78 height 22
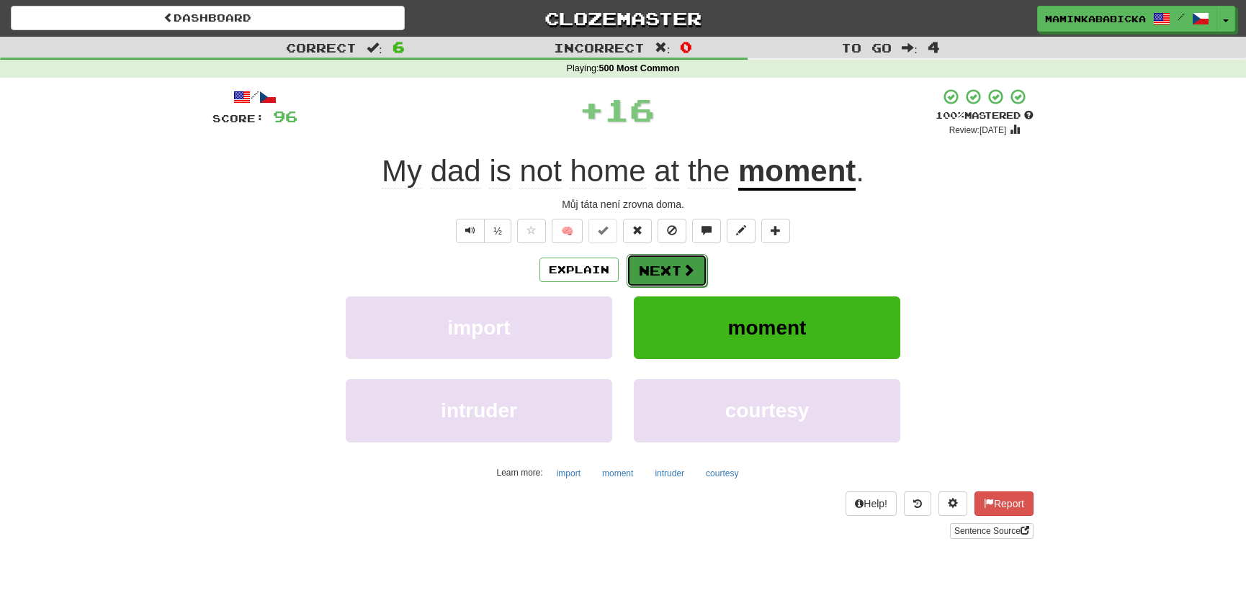
click at [652, 266] on button "Next" at bounding box center [666, 270] width 81 height 33
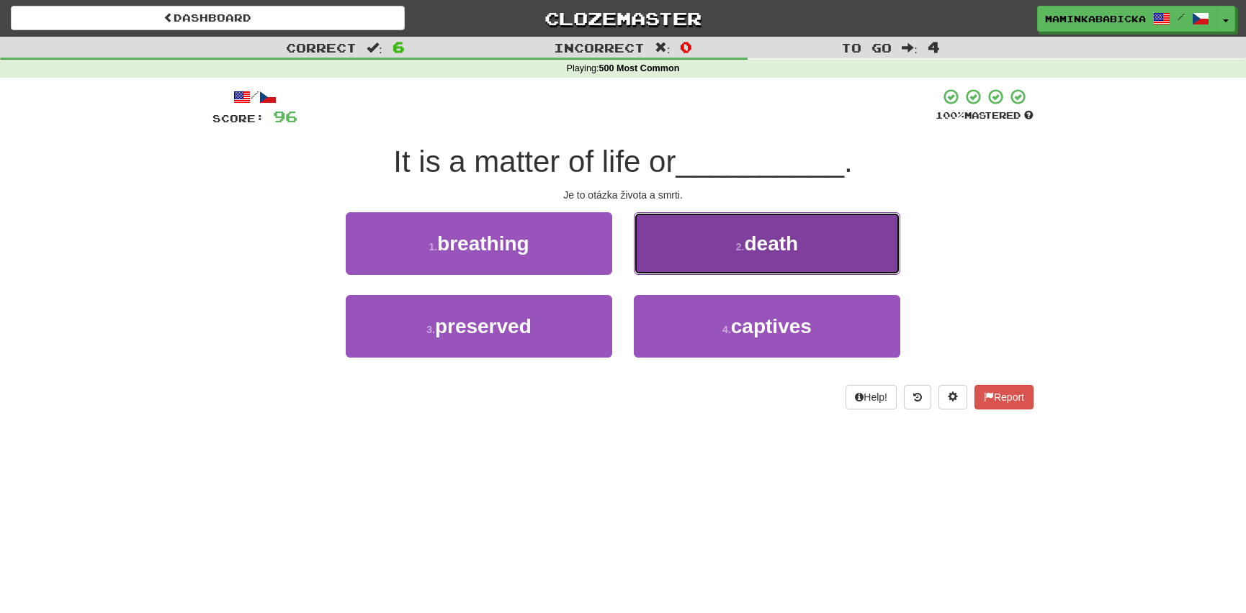
click at [775, 243] on span "death" at bounding box center [771, 244] width 54 height 22
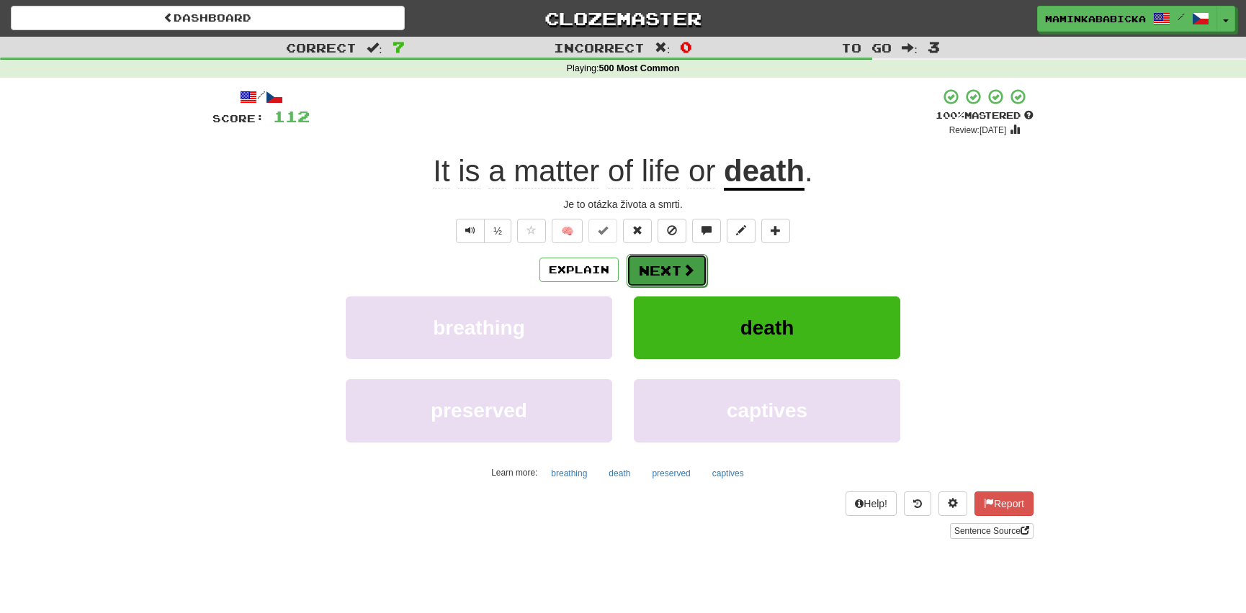
click at [669, 267] on button "Next" at bounding box center [666, 270] width 81 height 33
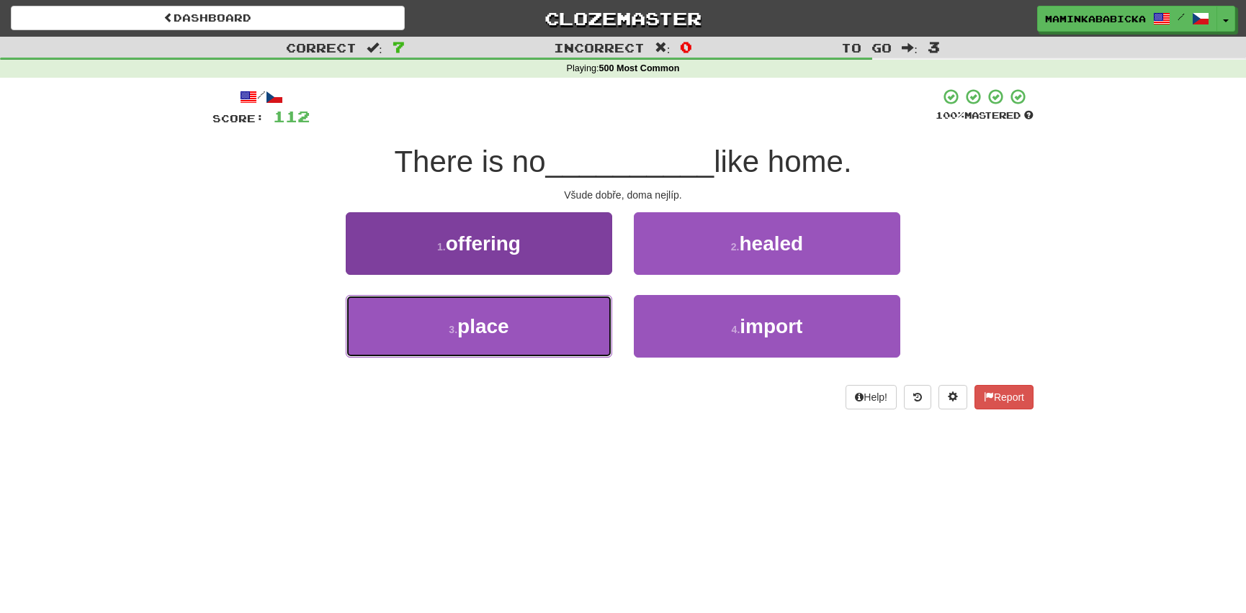
drag, startPoint x: 496, startPoint y: 328, endPoint x: 500, endPoint y: 316, distance: 12.8
click at [497, 323] on span "place" at bounding box center [483, 326] width 52 height 22
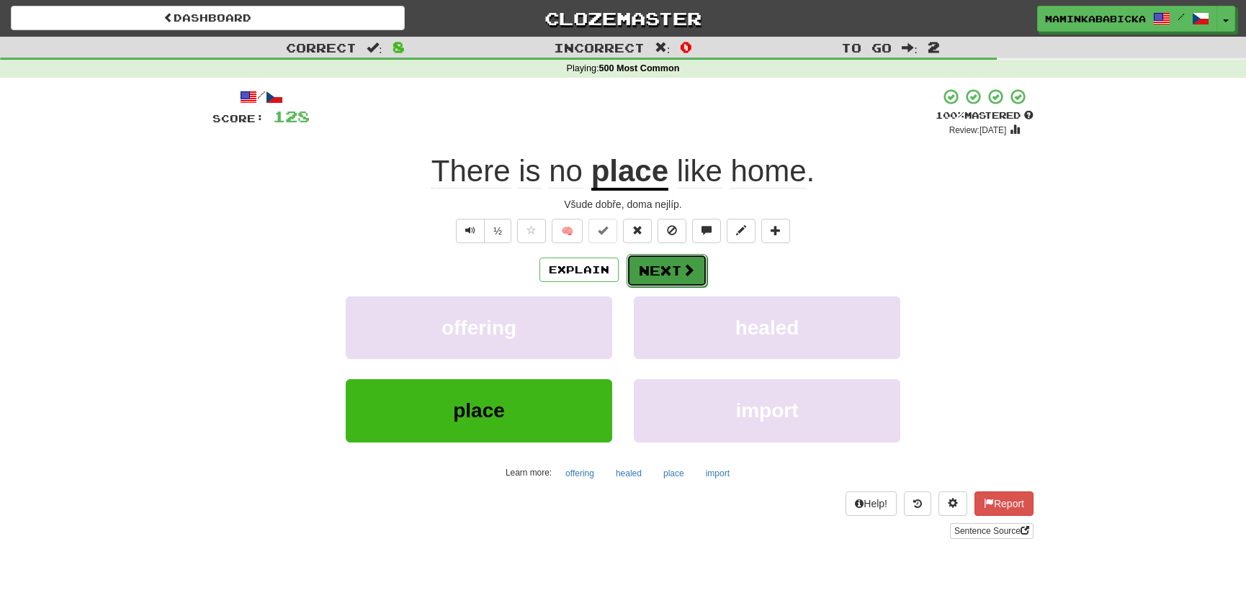
click at [672, 271] on button "Next" at bounding box center [666, 270] width 81 height 33
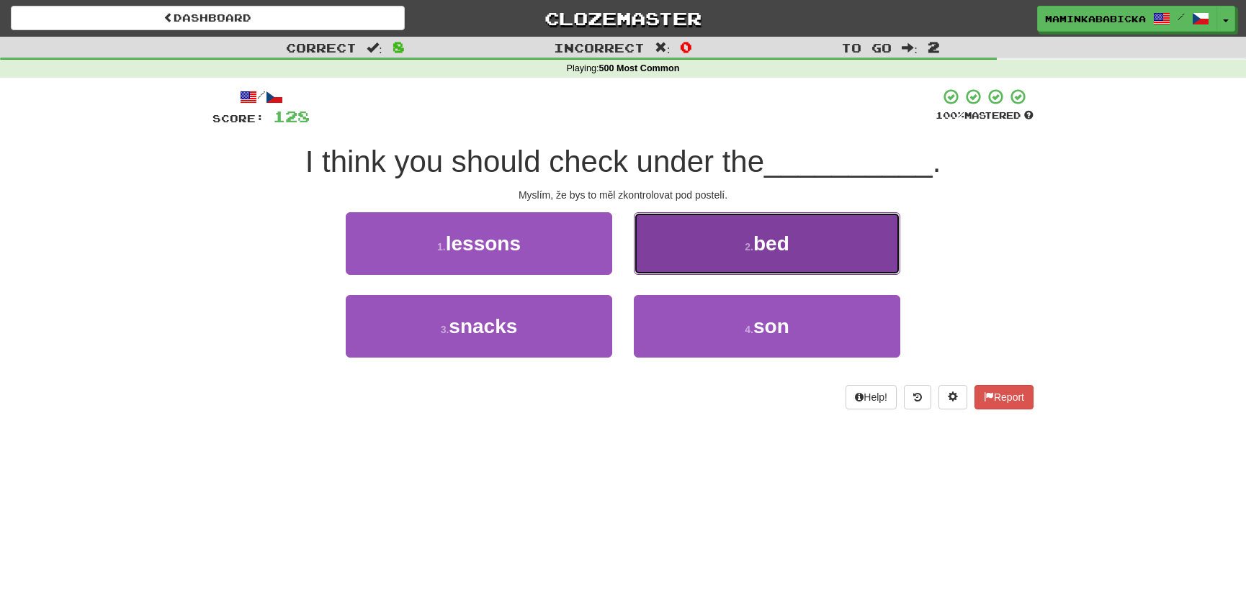
click at [773, 245] on span "bed" at bounding box center [771, 244] width 36 height 22
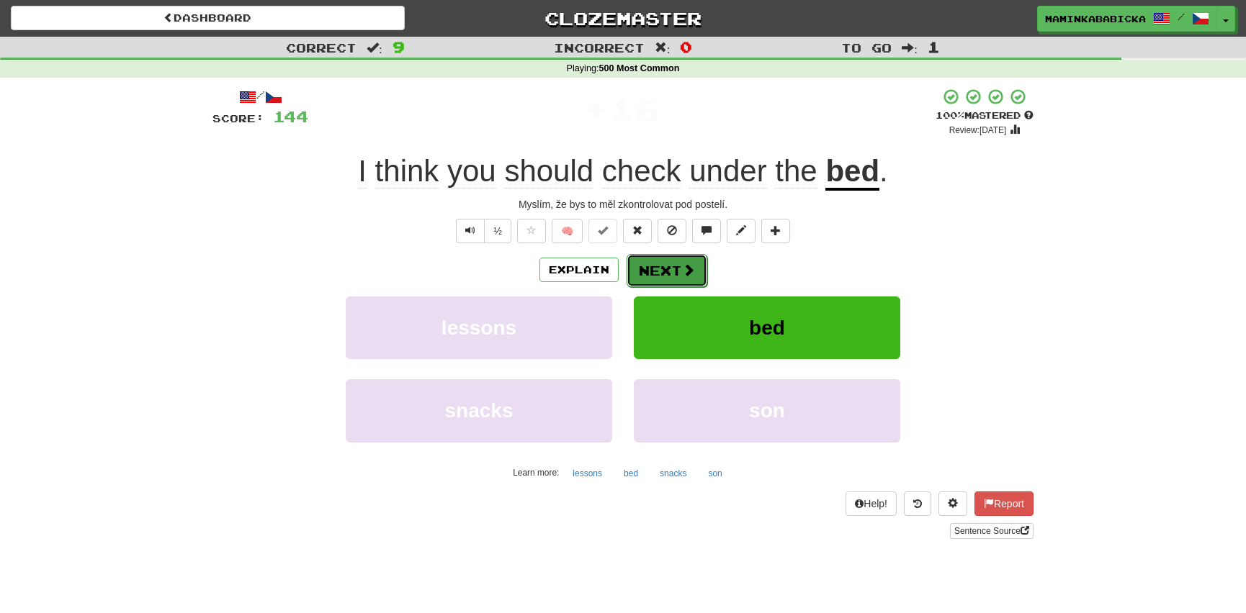
click at [665, 264] on button "Next" at bounding box center [666, 270] width 81 height 33
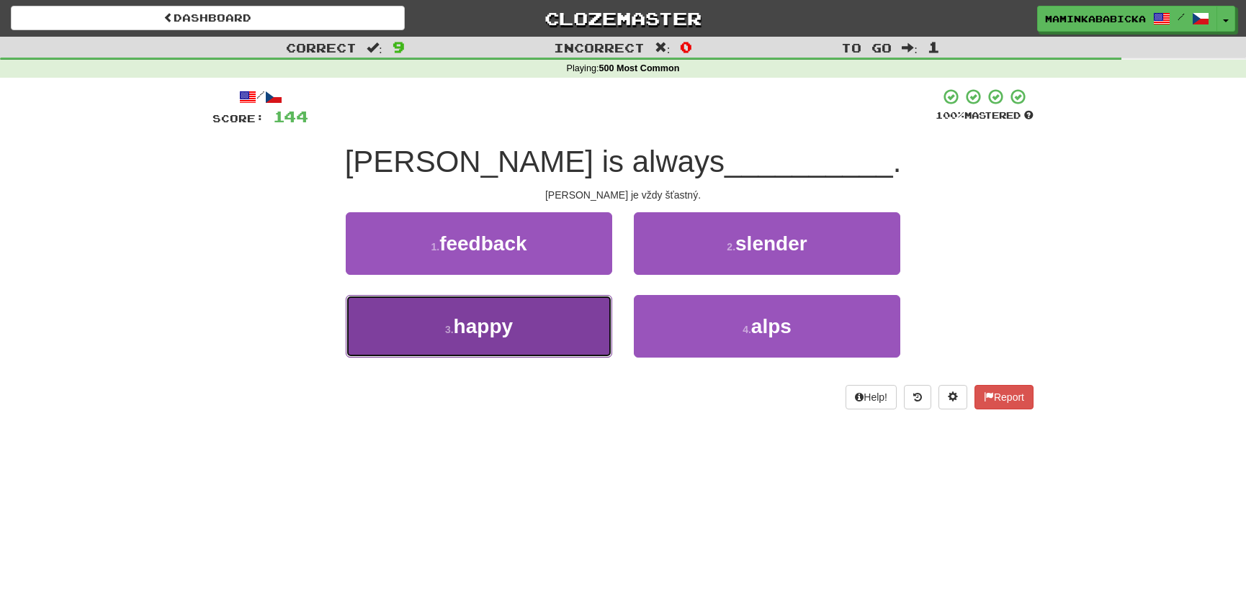
click at [503, 328] on span "happy" at bounding box center [483, 326] width 59 height 22
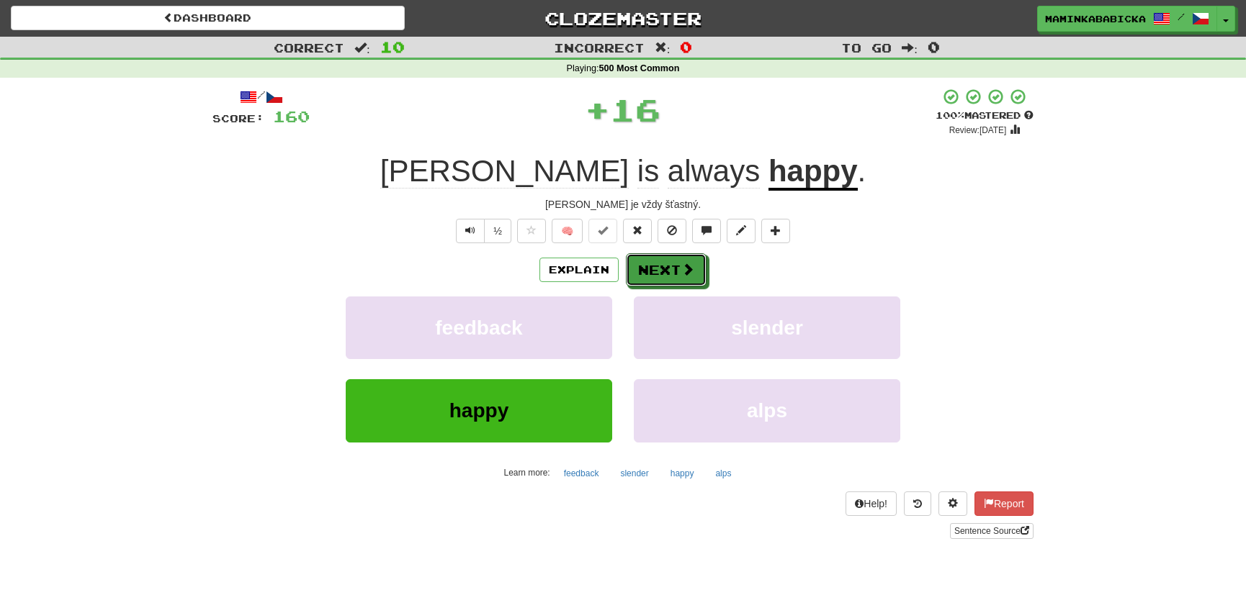
click at [682, 266] on span at bounding box center [687, 269] width 13 height 13
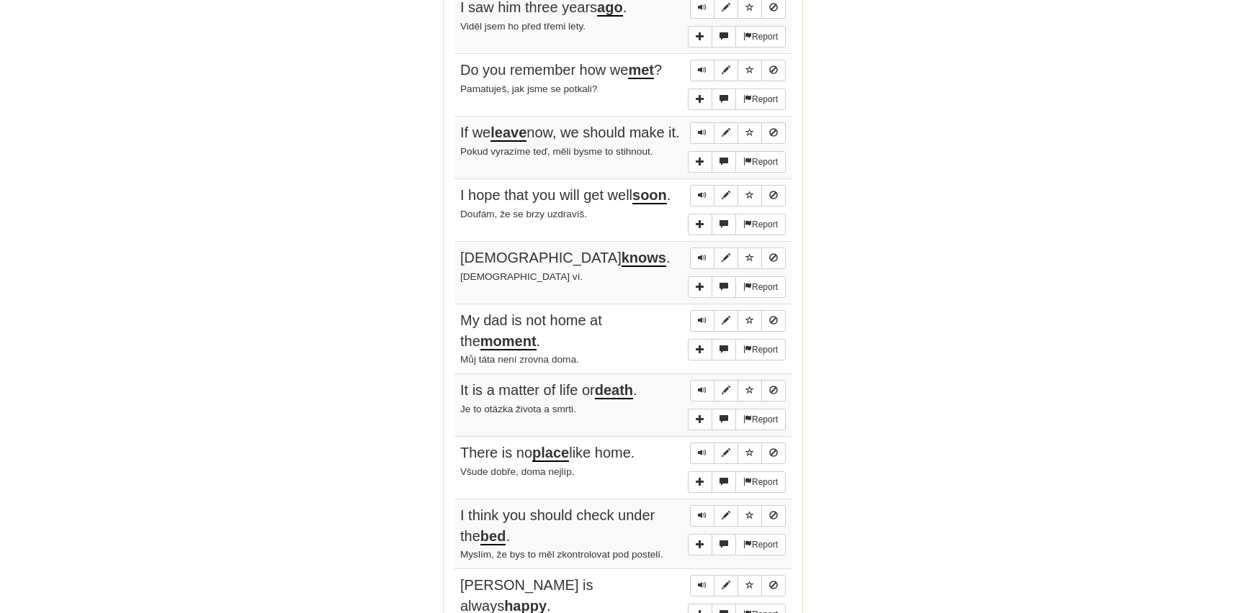
scroll to position [981, 0]
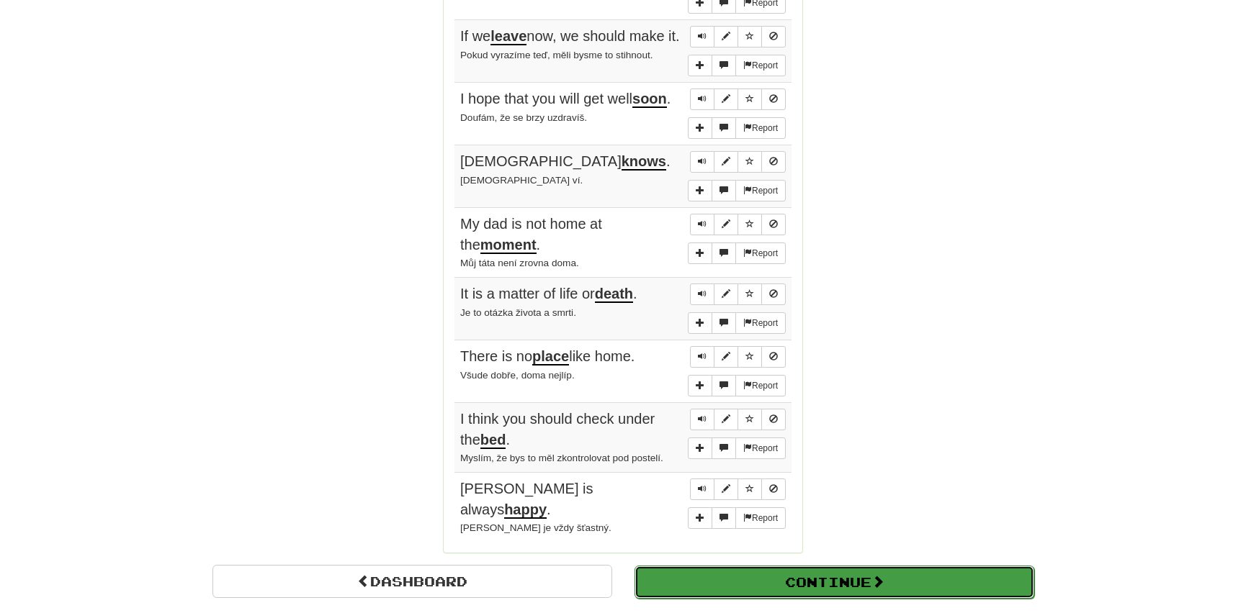
click at [698, 572] on button "Continue" at bounding box center [834, 582] width 400 height 33
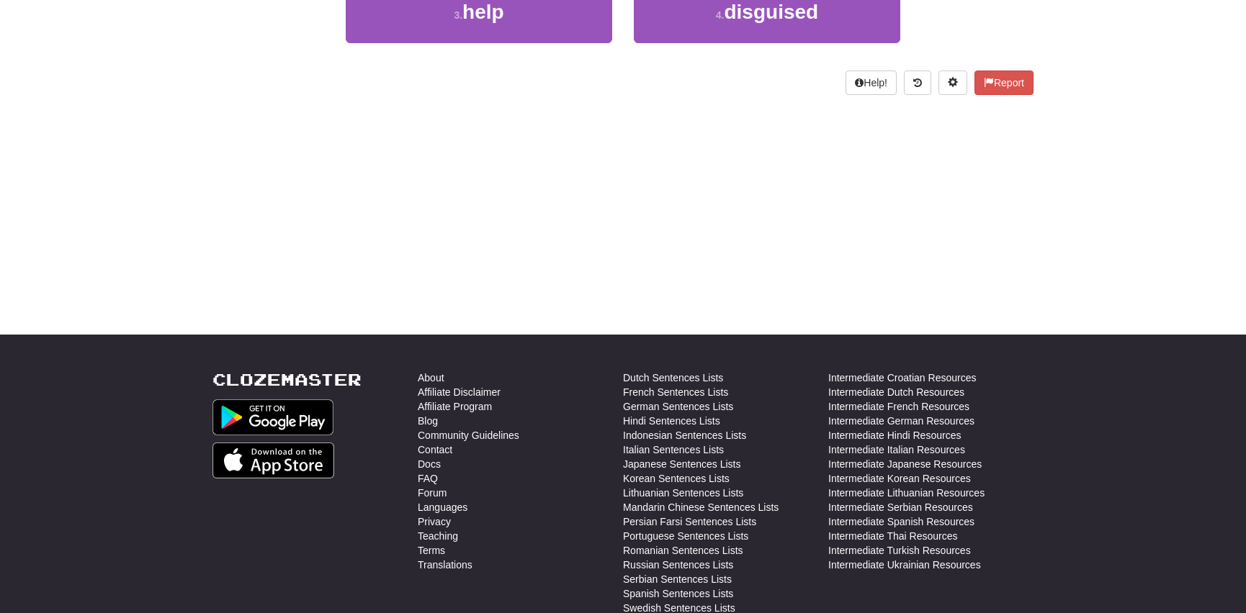
scroll to position [53, 0]
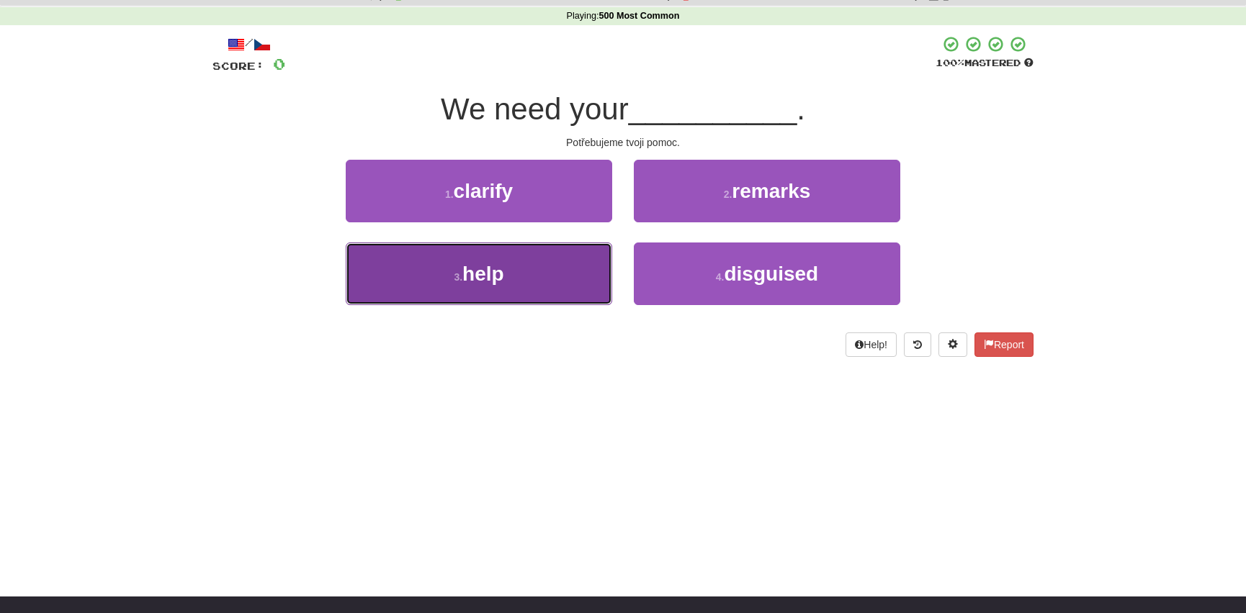
click at [467, 269] on span "help" at bounding box center [483, 274] width 42 height 22
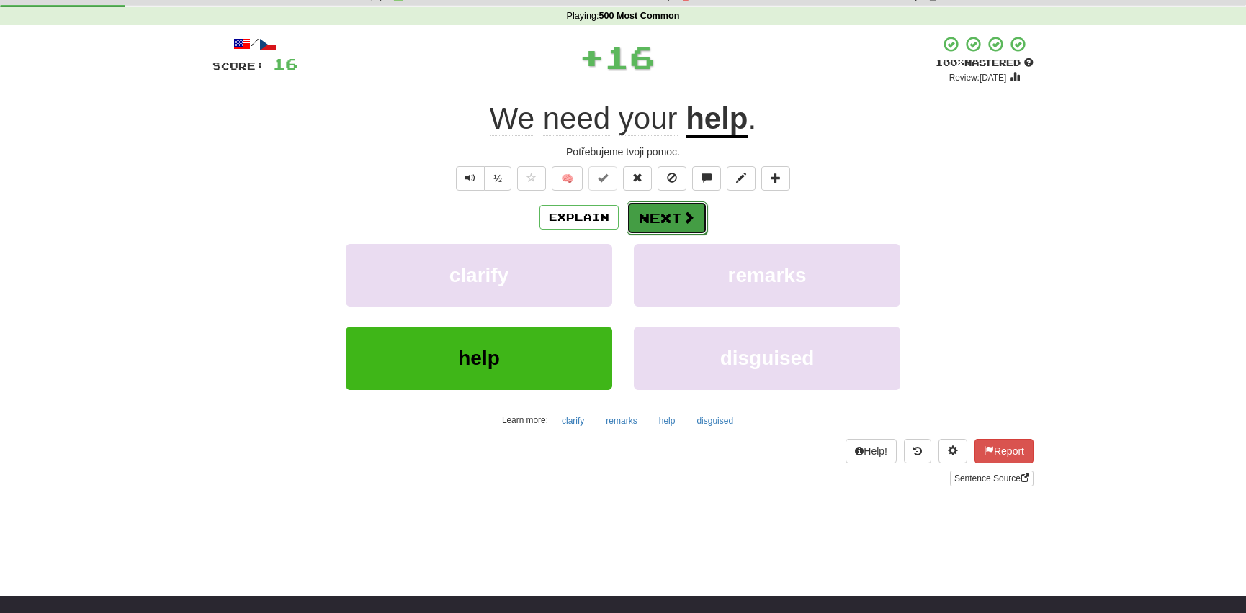
click at [664, 213] on button "Next" at bounding box center [666, 218] width 81 height 33
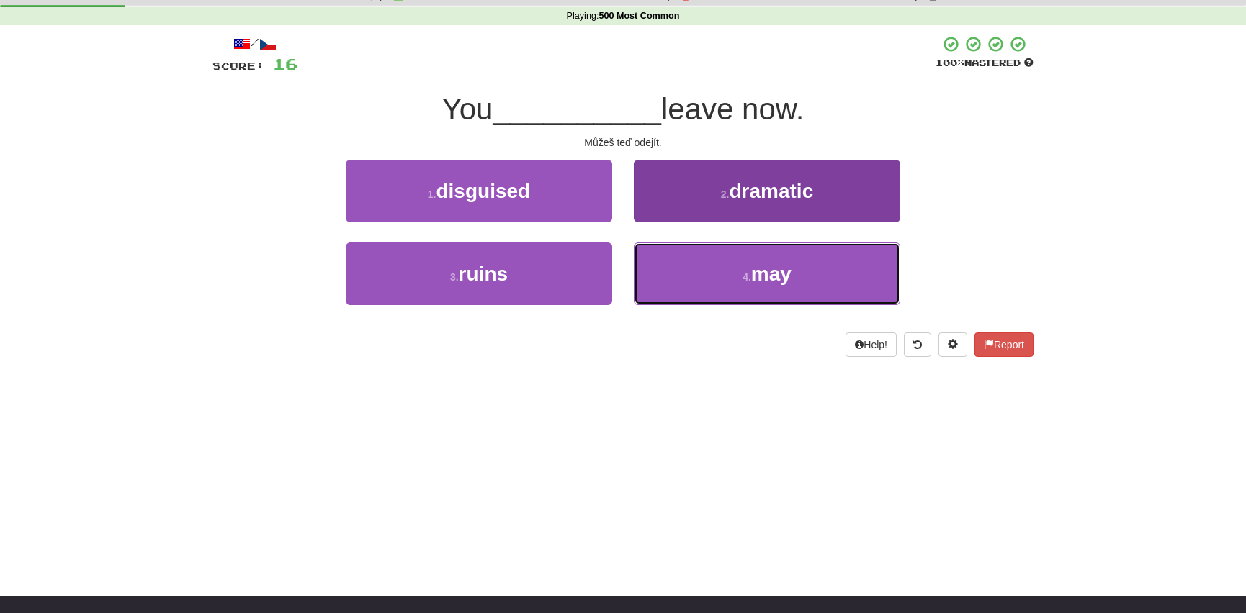
drag, startPoint x: 773, startPoint y: 274, endPoint x: 777, endPoint y: 265, distance: 10.3
click at [773, 271] on span "may" at bounding box center [771, 274] width 40 height 22
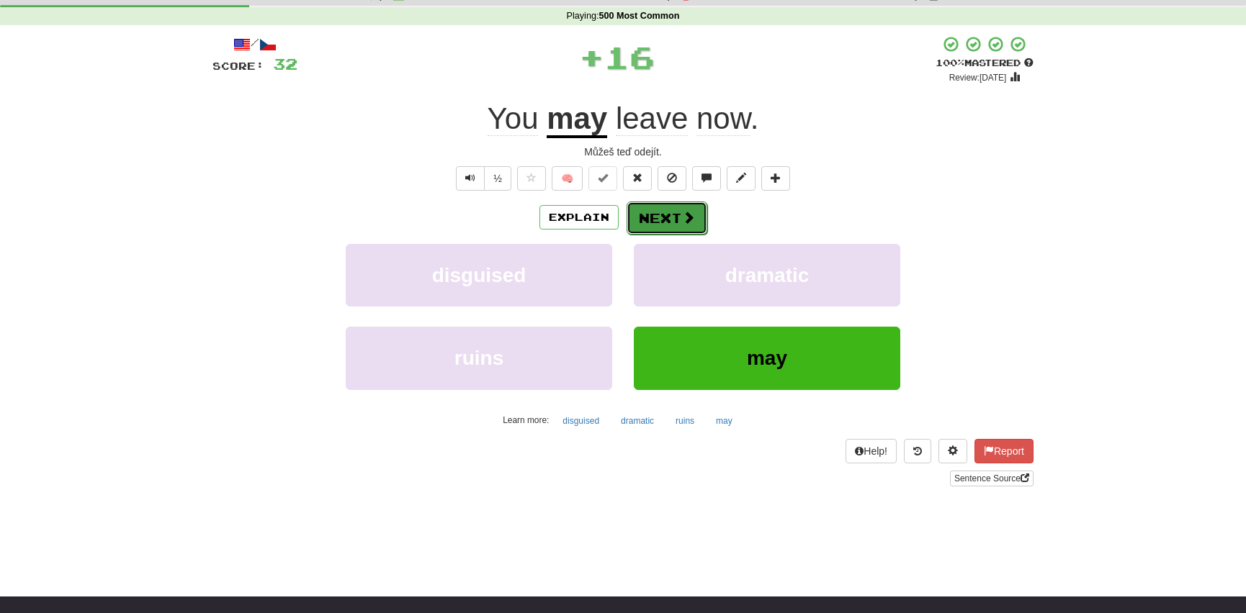
click at [667, 213] on button "Next" at bounding box center [666, 218] width 81 height 33
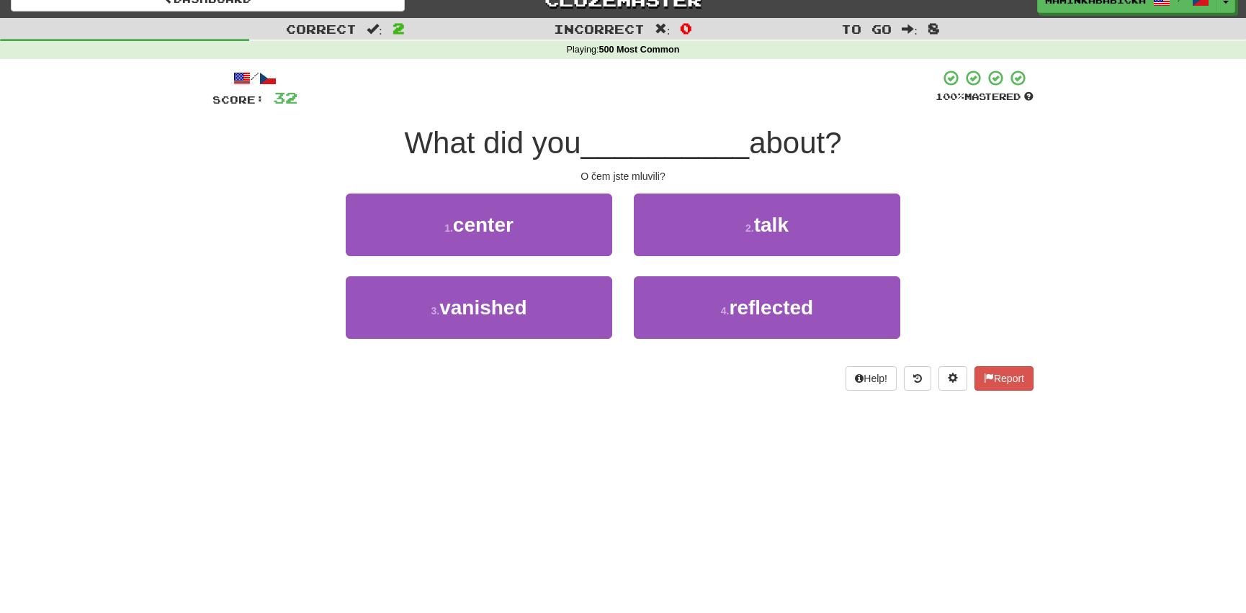
scroll to position [0, 0]
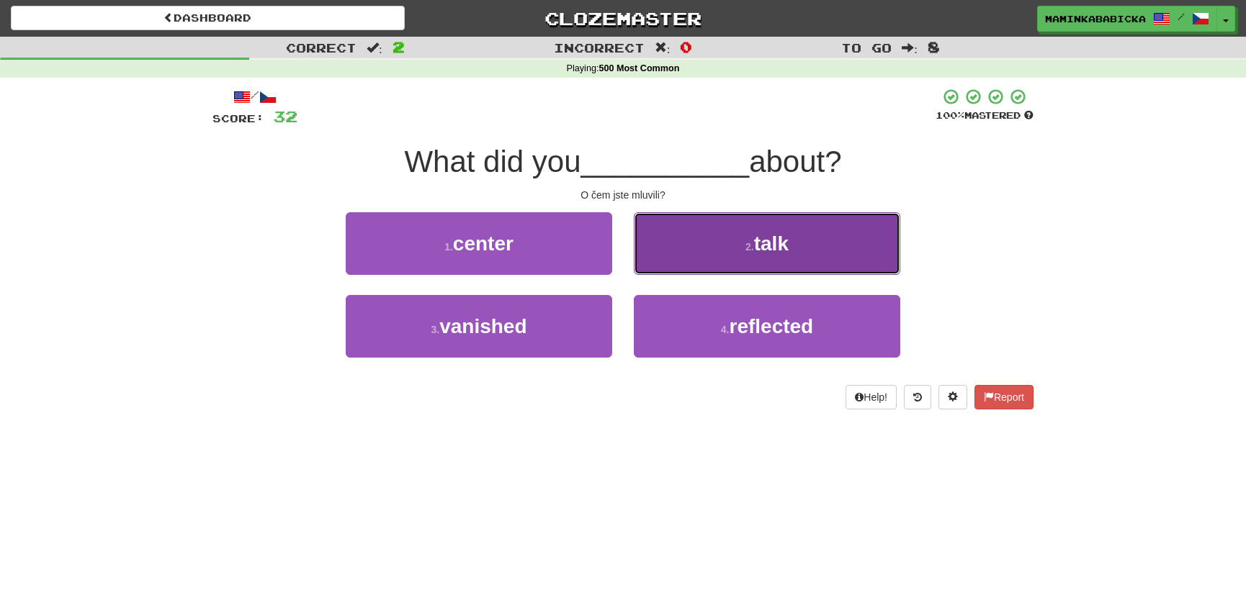
click at [773, 237] on span "talk" at bounding box center [771, 244] width 35 height 22
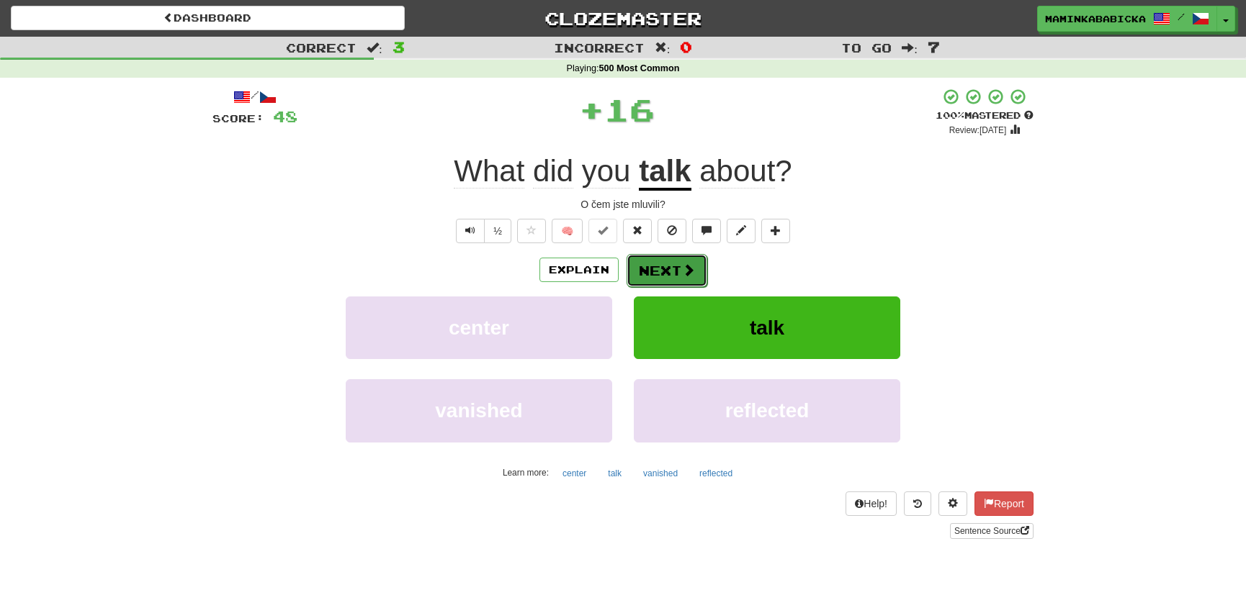
click at [669, 266] on button "Next" at bounding box center [666, 270] width 81 height 33
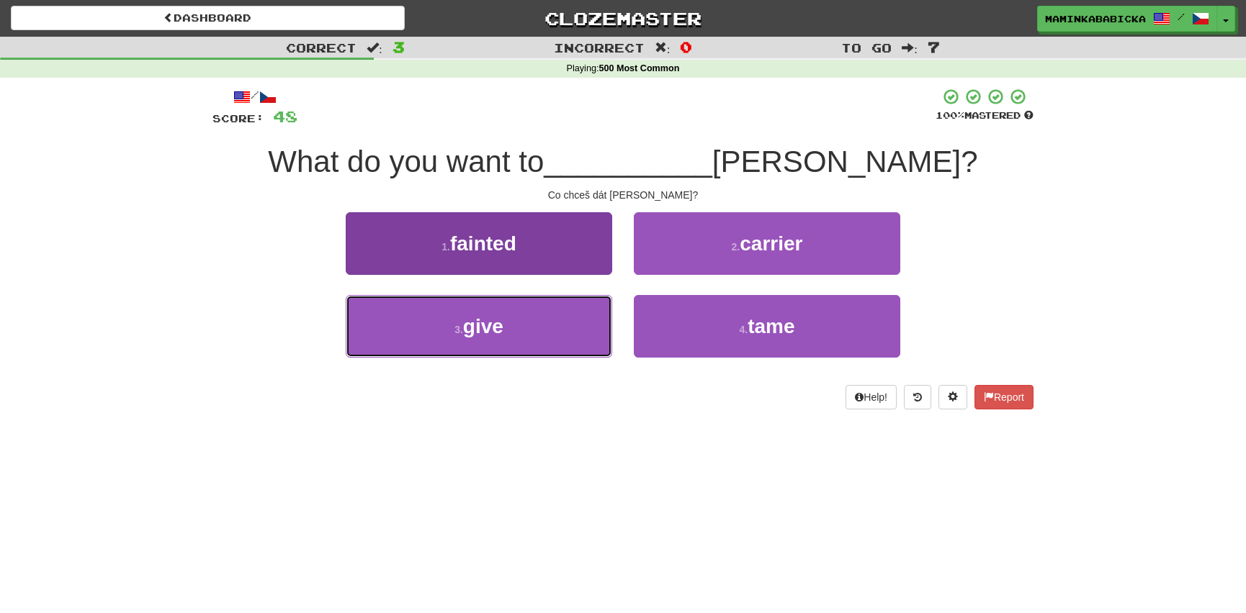
drag, startPoint x: 494, startPoint y: 326, endPoint x: 513, endPoint y: 316, distance: 21.3
click at [494, 325] on span "give" at bounding box center [483, 326] width 40 height 22
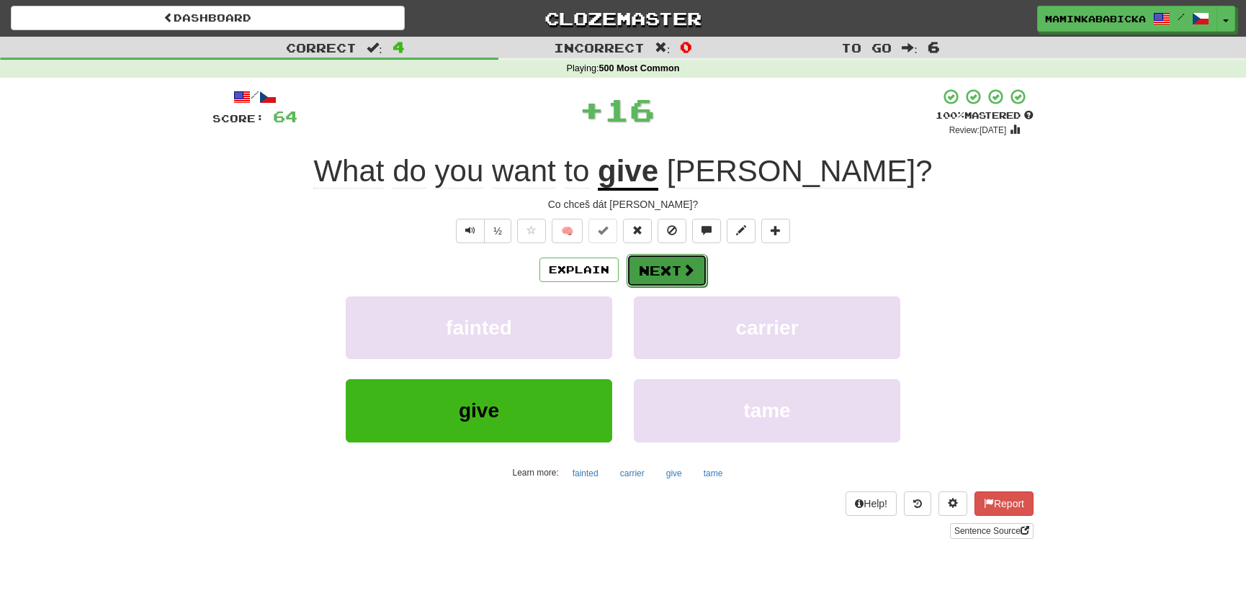
click at [678, 266] on button "Next" at bounding box center [666, 270] width 81 height 33
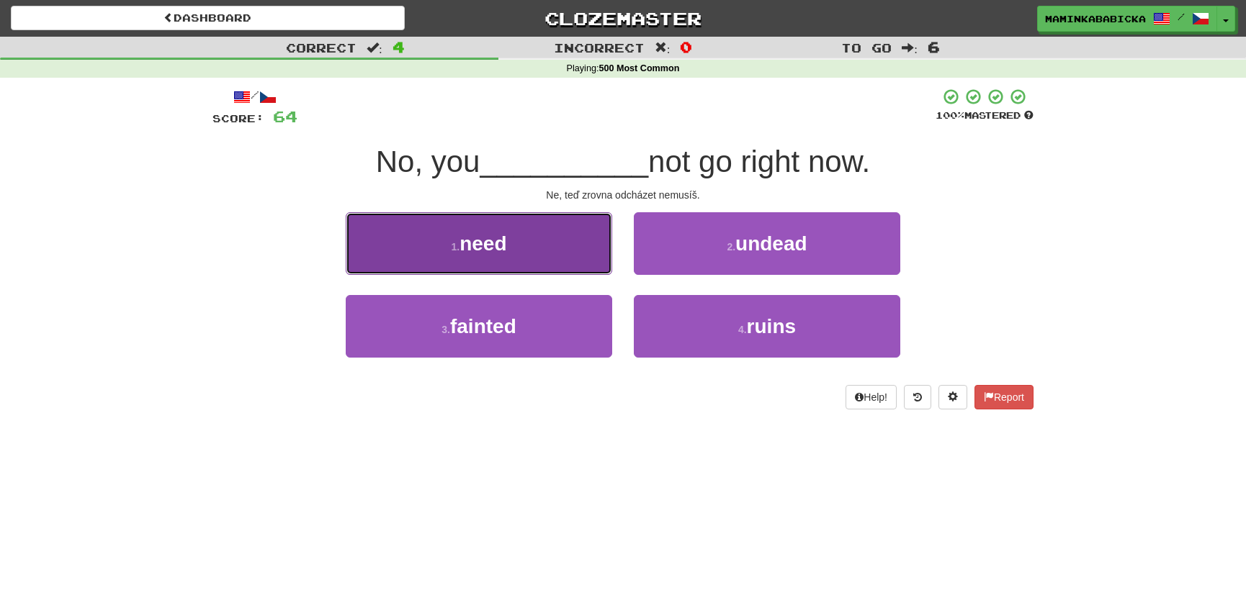
click at [480, 241] on span "need" at bounding box center [482, 244] width 47 height 22
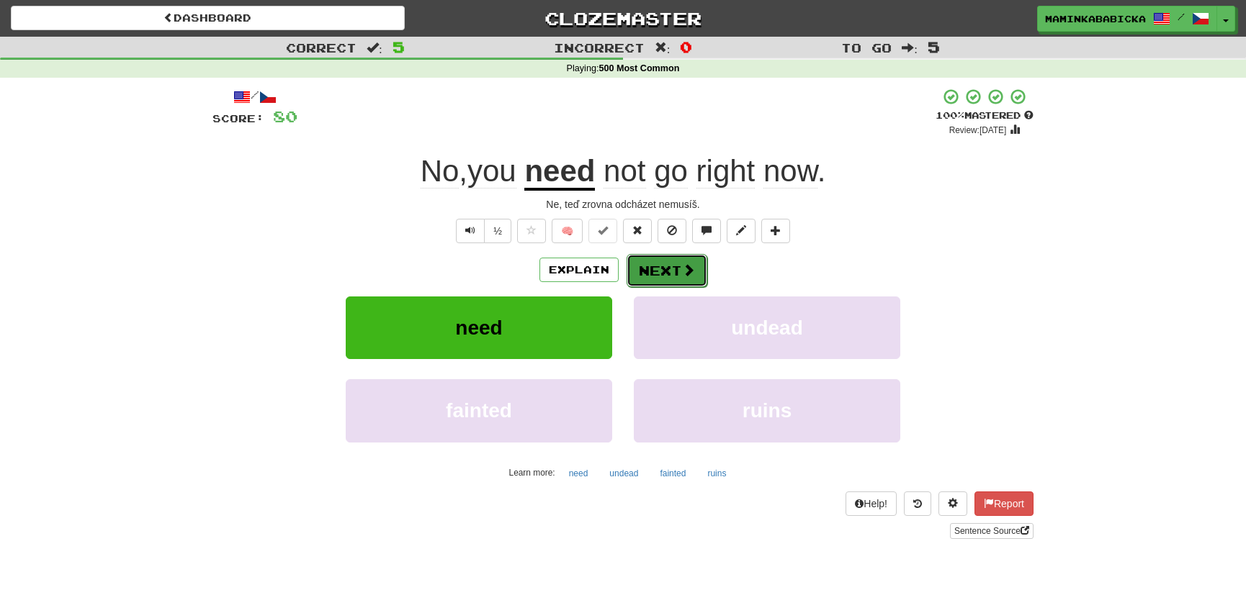
click at [660, 260] on button "Next" at bounding box center [666, 270] width 81 height 33
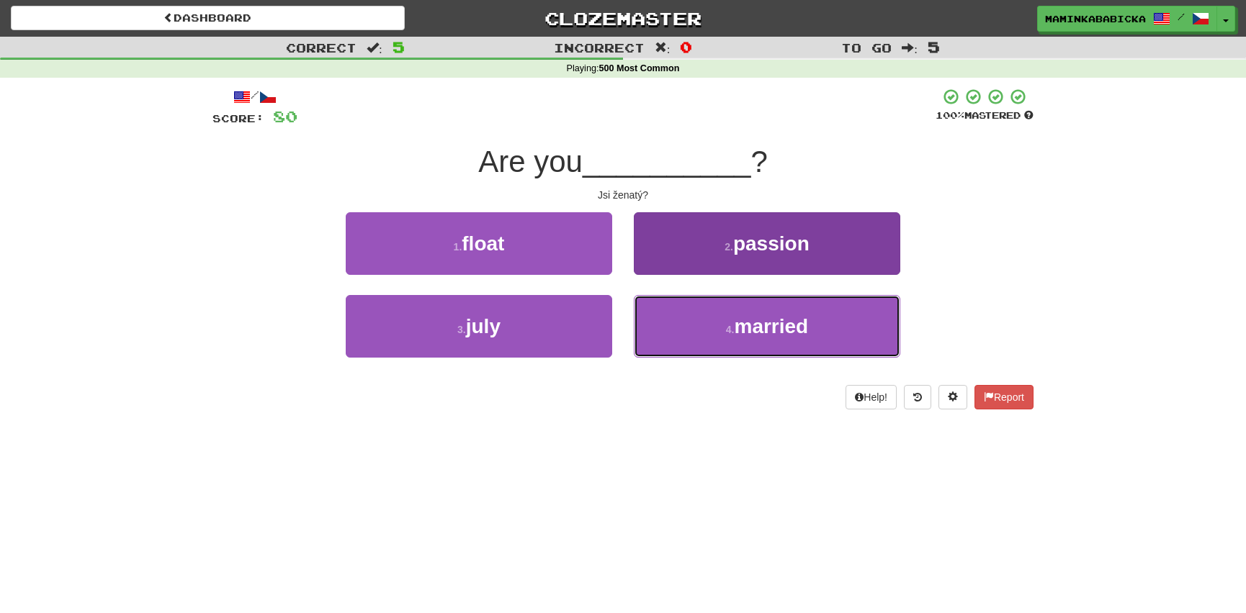
click at [770, 325] on span "married" at bounding box center [771, 326] width 74 height 22
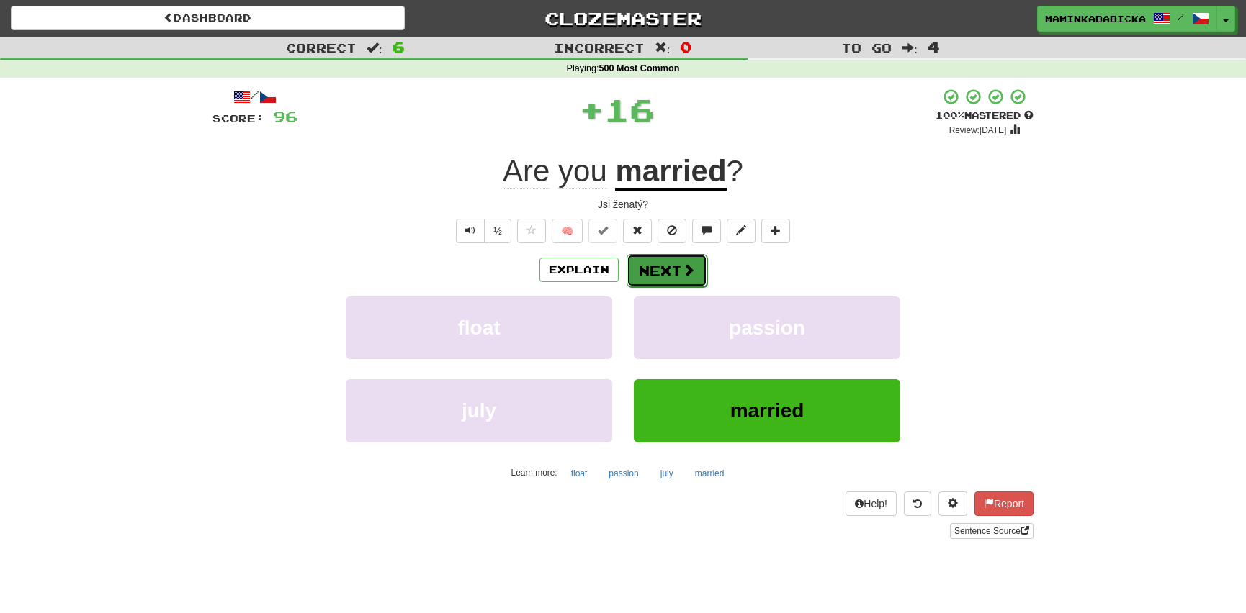
click at [667, 264] on button "Next" at bounding box center [666, 270] width 81 height 33
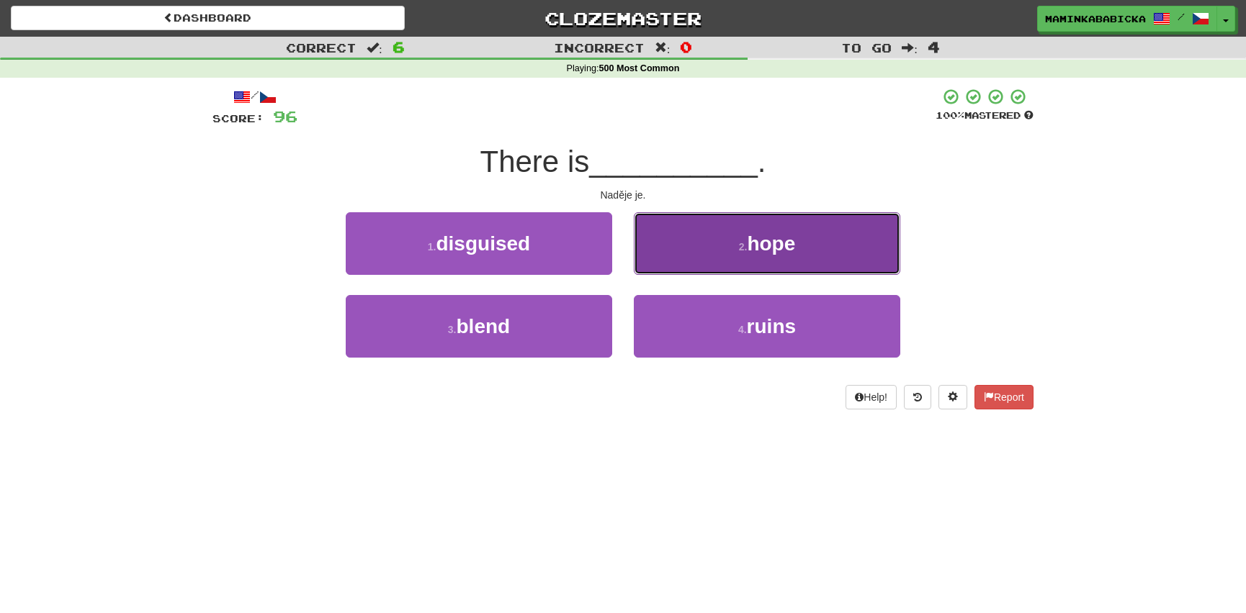
click at [775, 243] on span "hope" at bounding box center [771, 244] width 48 height 22
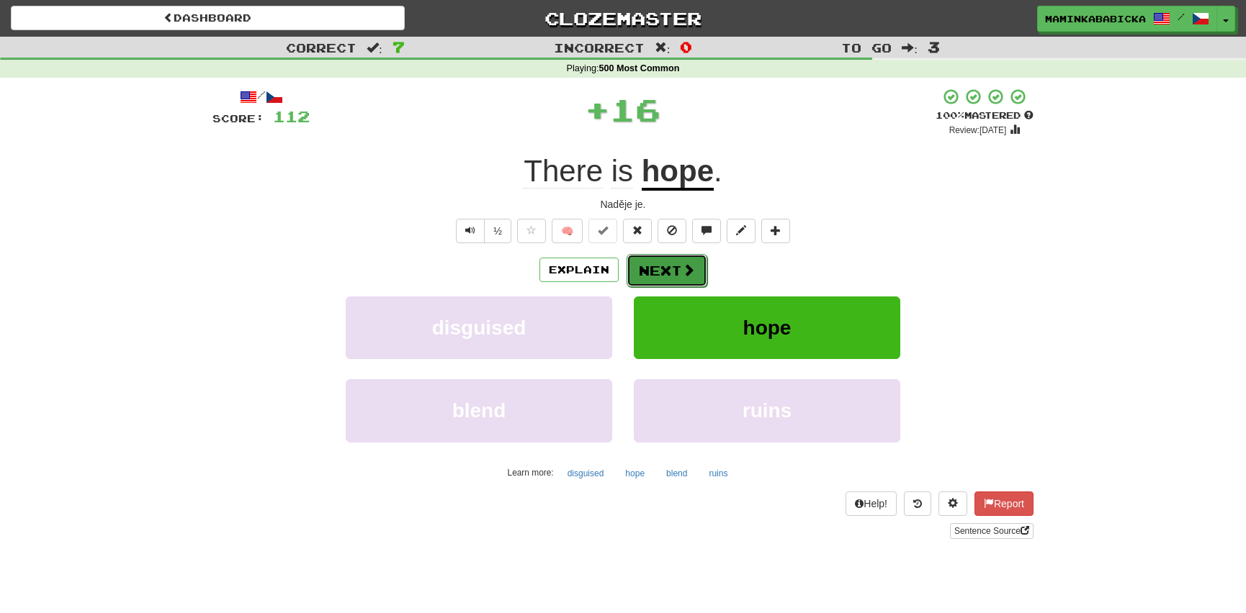
click at [664, 270] on button "Next" at bounding box center [666, 270] width 81 height 33
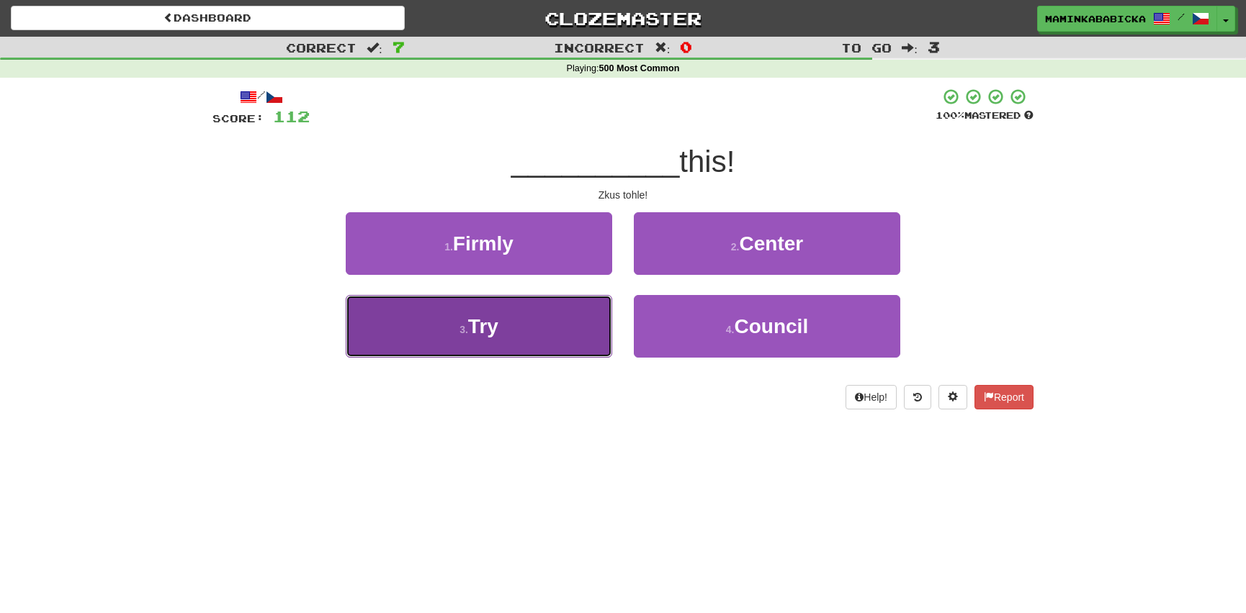
click at [505, 319] on button "3 . Try" at bounding box center [479, 326] width 266 height 63
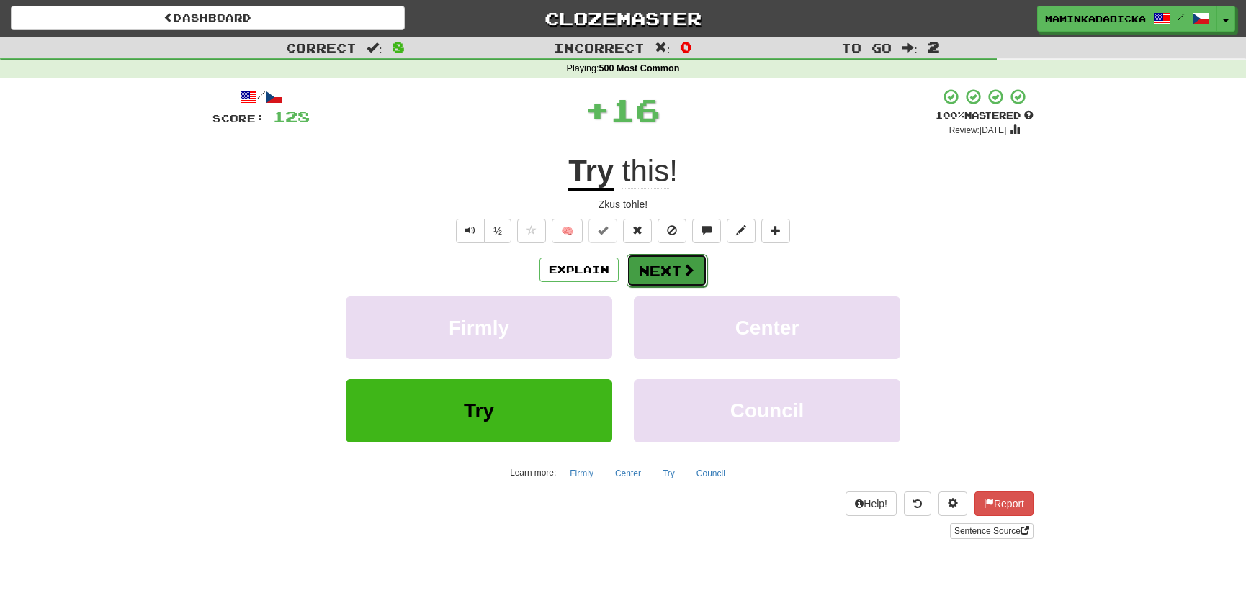
click at [669, 265] on button "Next" at bounding box center [666, 270] width 81 height 33
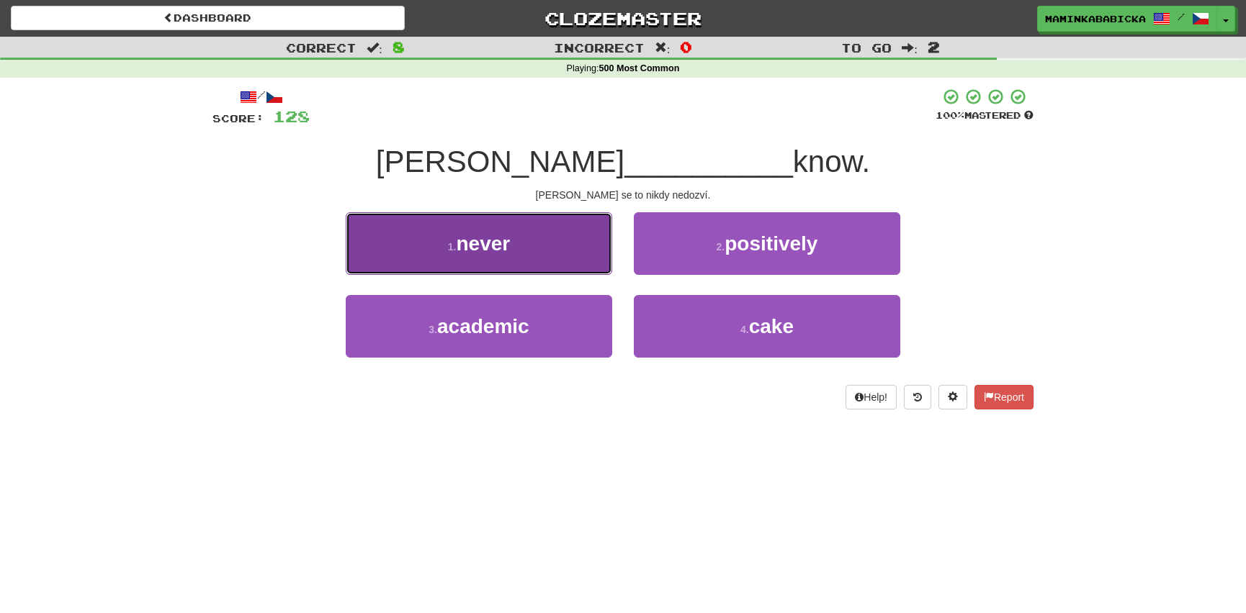
click at [518, 241] on button "1 . never" at bounding box center [479, 243] width 266 height 63
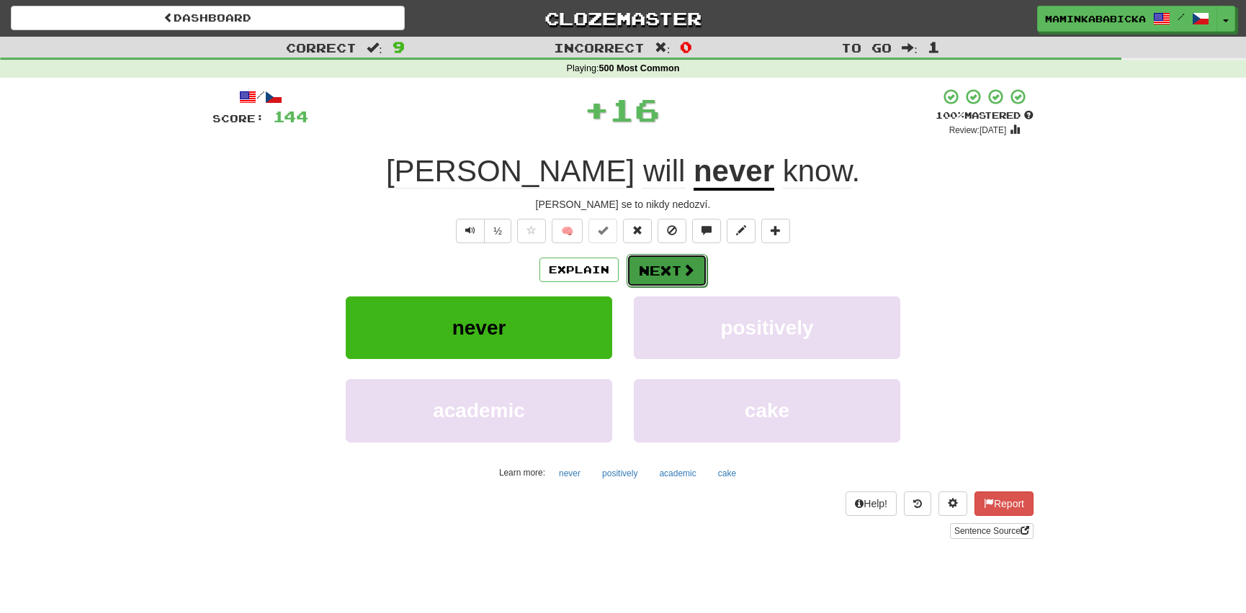
click at [666, 264] on button "Next" at bounding box center [666, 270] width 81 height 33
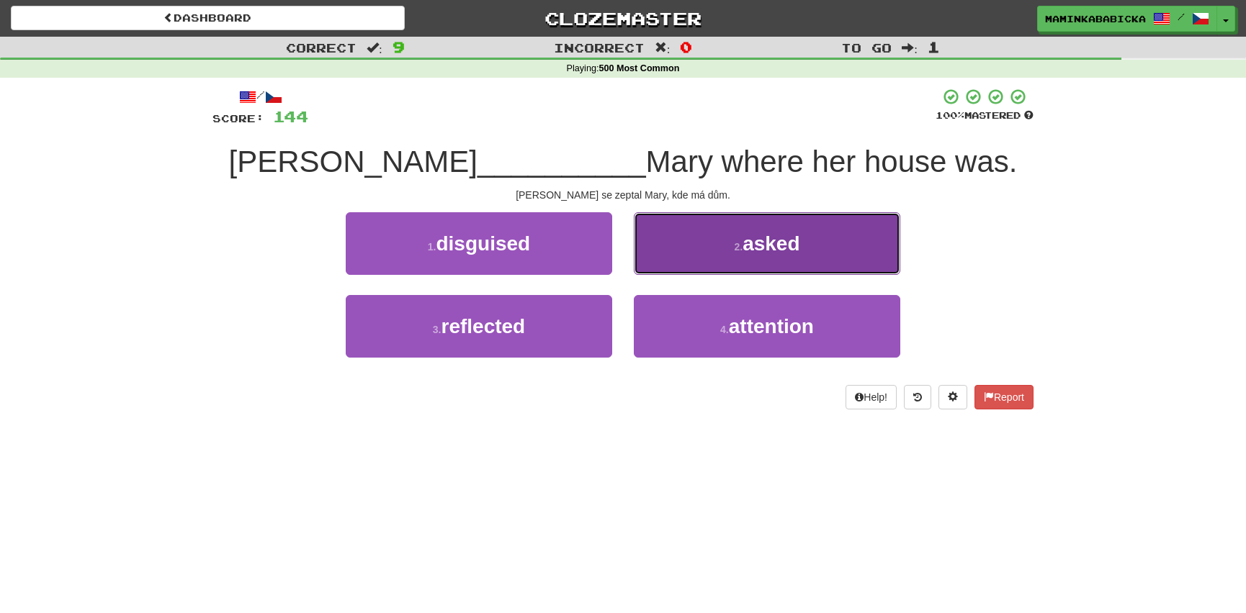
click at [776, 246] on span "asked" at bounding box center [770, 244] width 57 height 22
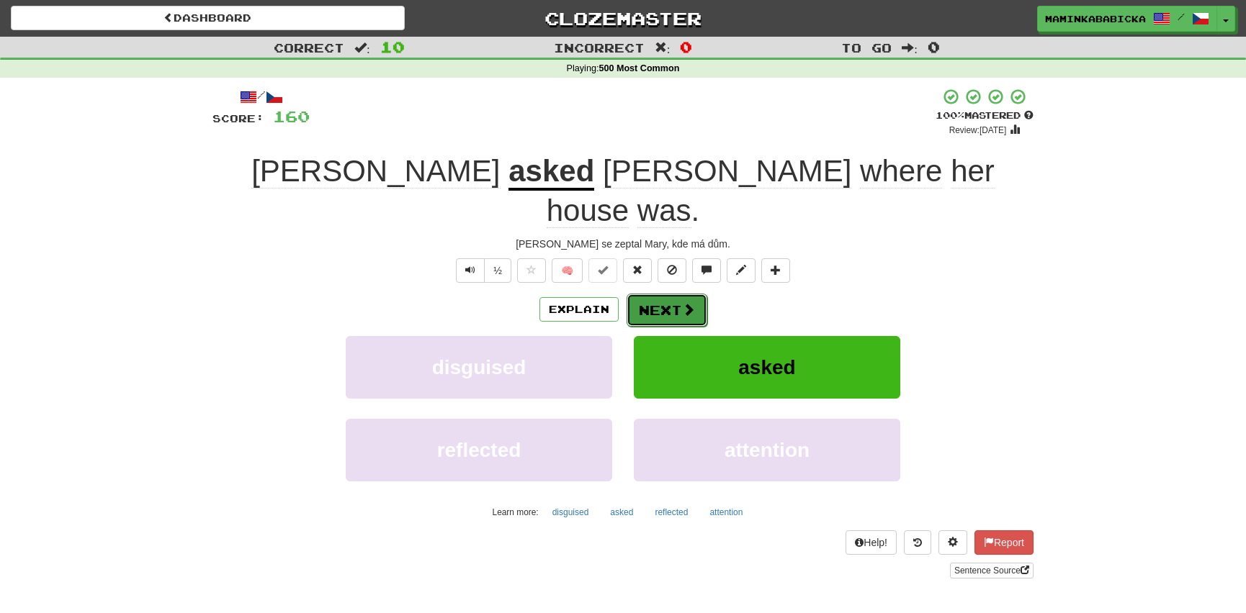
click at [673, 294] on button "Next" at bounding box center [666, 310] width 81 height 33
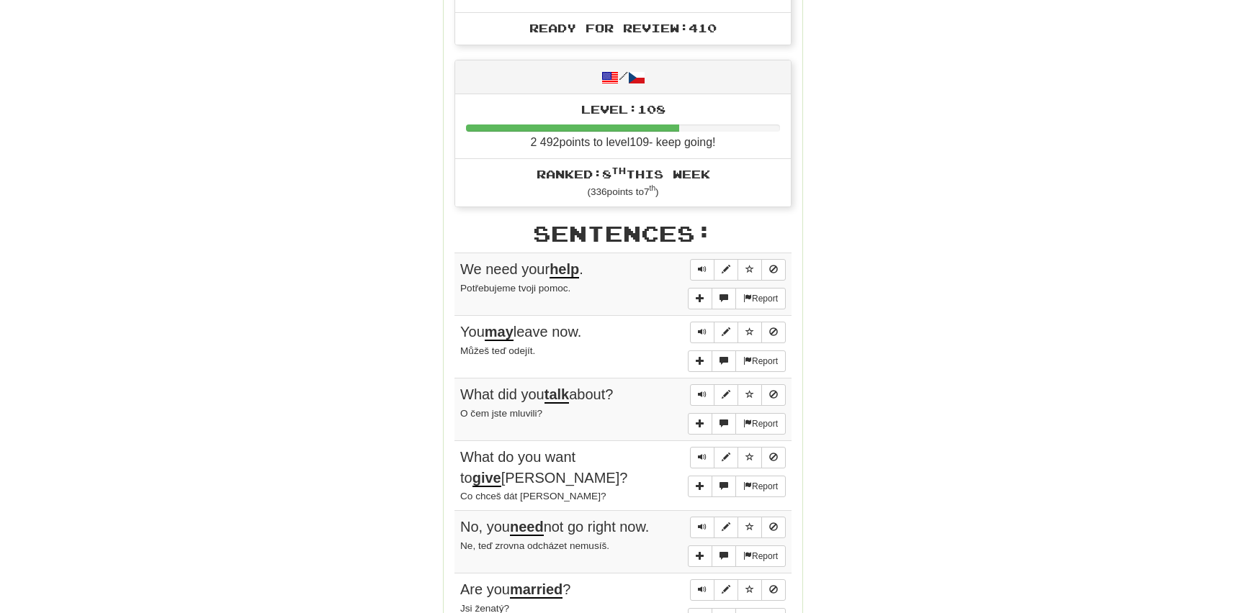
scroll to position [654, 0]
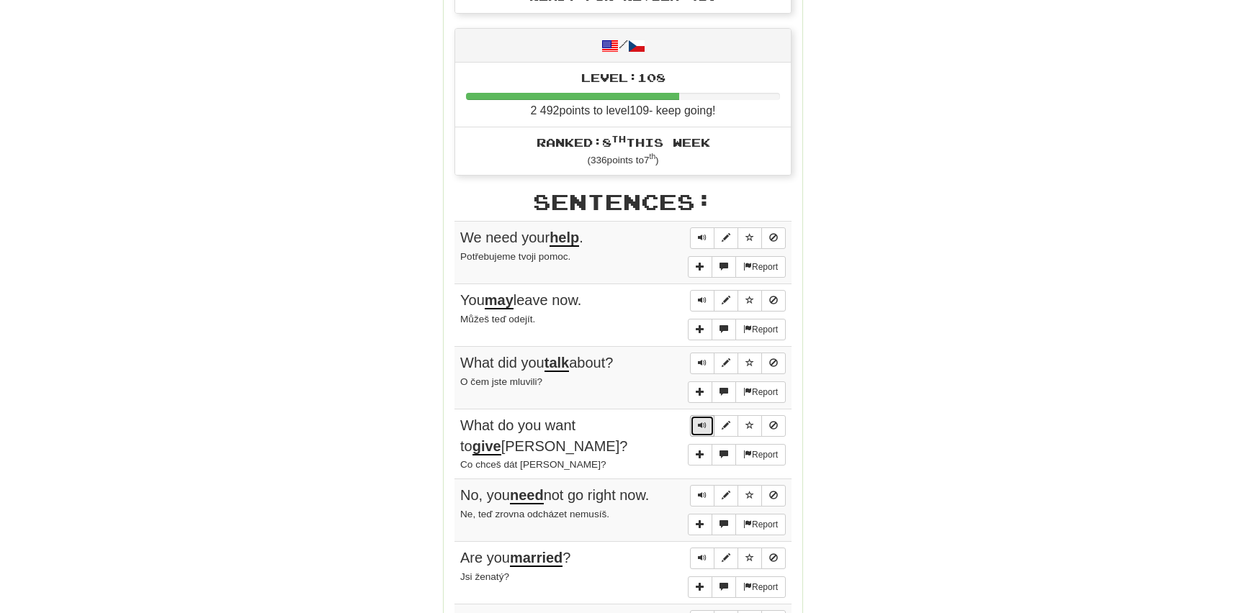
click at [701, 421] on span "Sentence controls" at bounding box center [702, 425] width 9 height 9
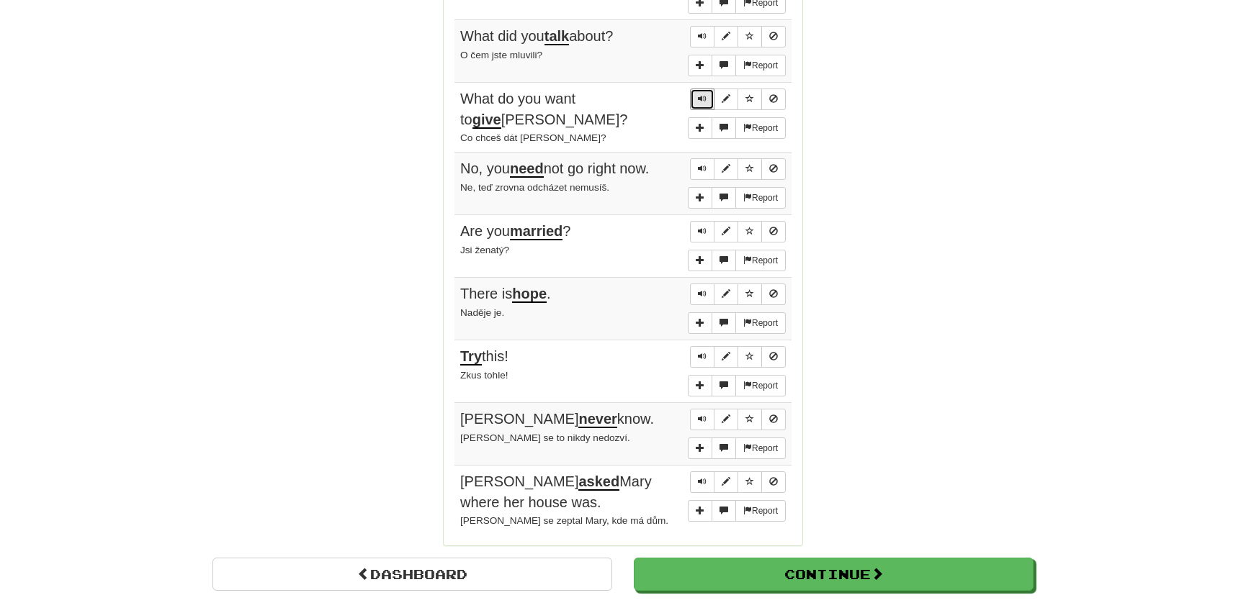
scroll to position [1047, 0]
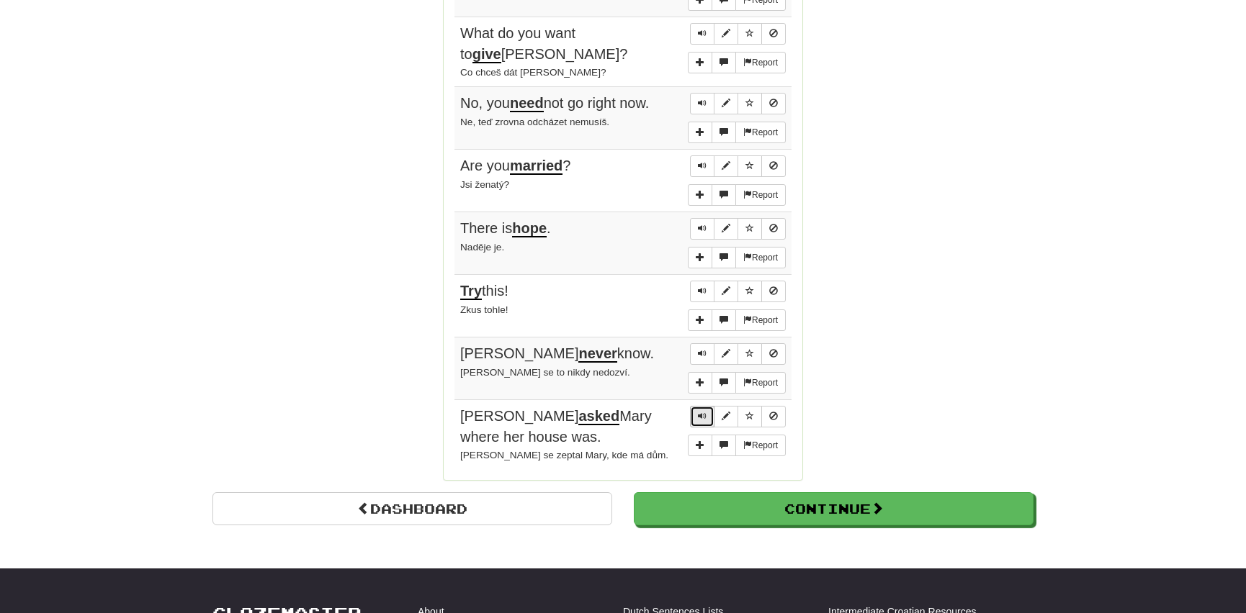
click at [698, 412] on span "Sentence controls" at bounding box center [702, 416] width 9 height 9
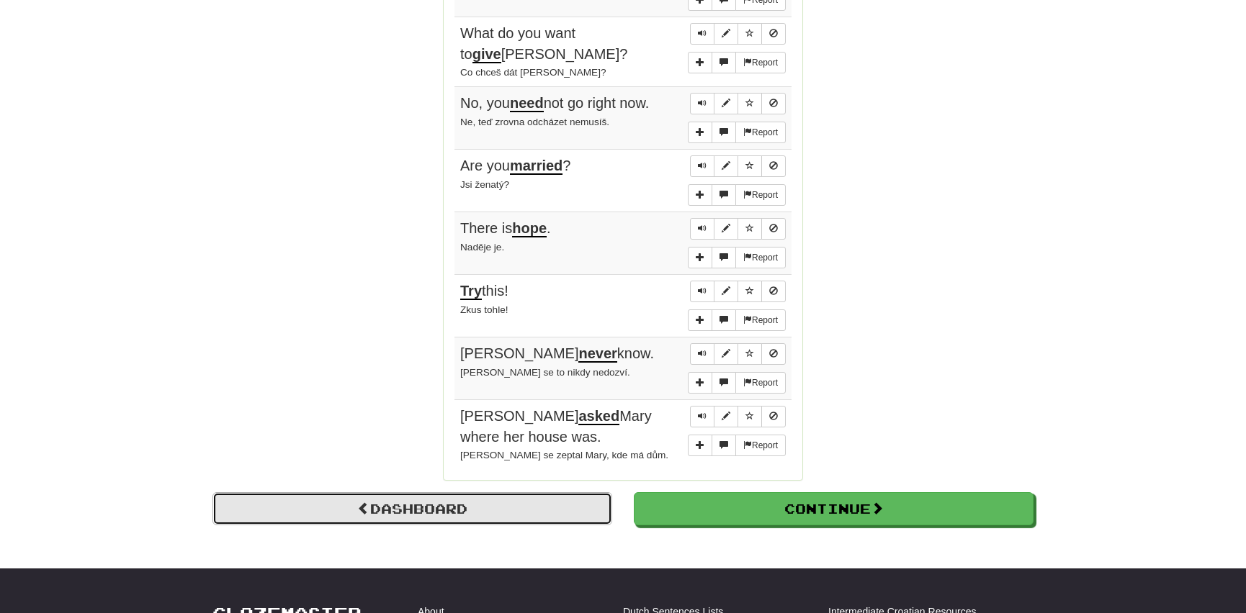
click at [427, 492] on link "Dashboard" at bounding box center [412, 508] width 400 height 33
